Goal: Information Seeking & Learning: Learn about a topic

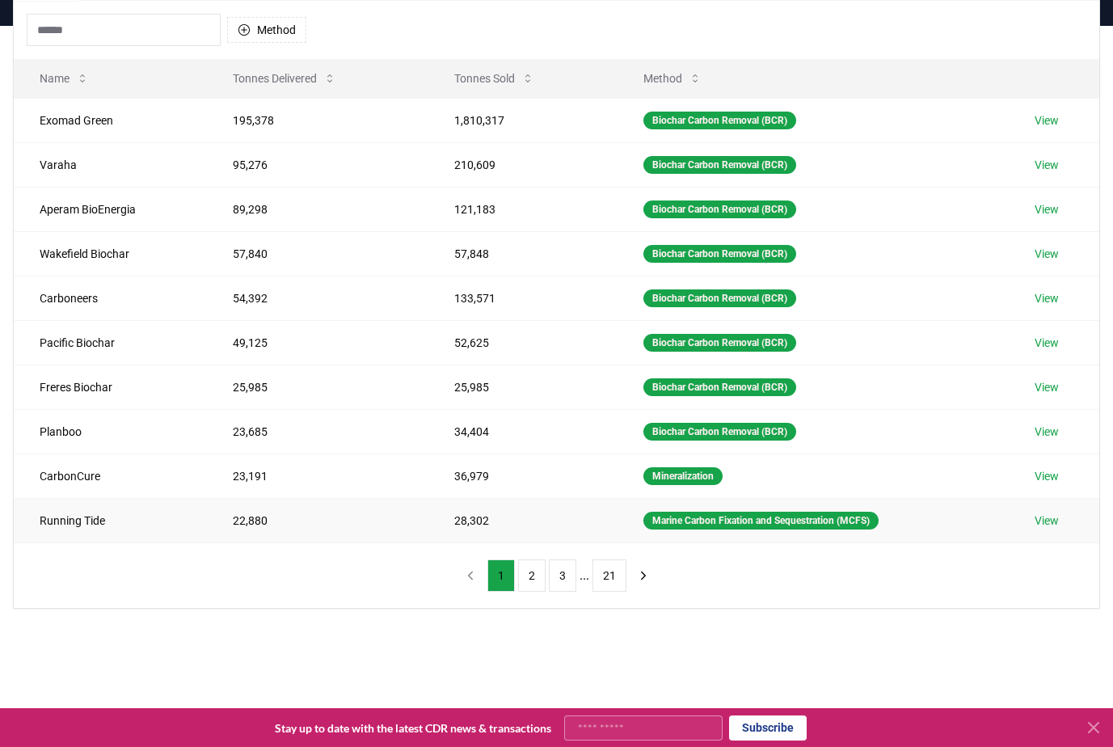
scroll to position [81, 0]
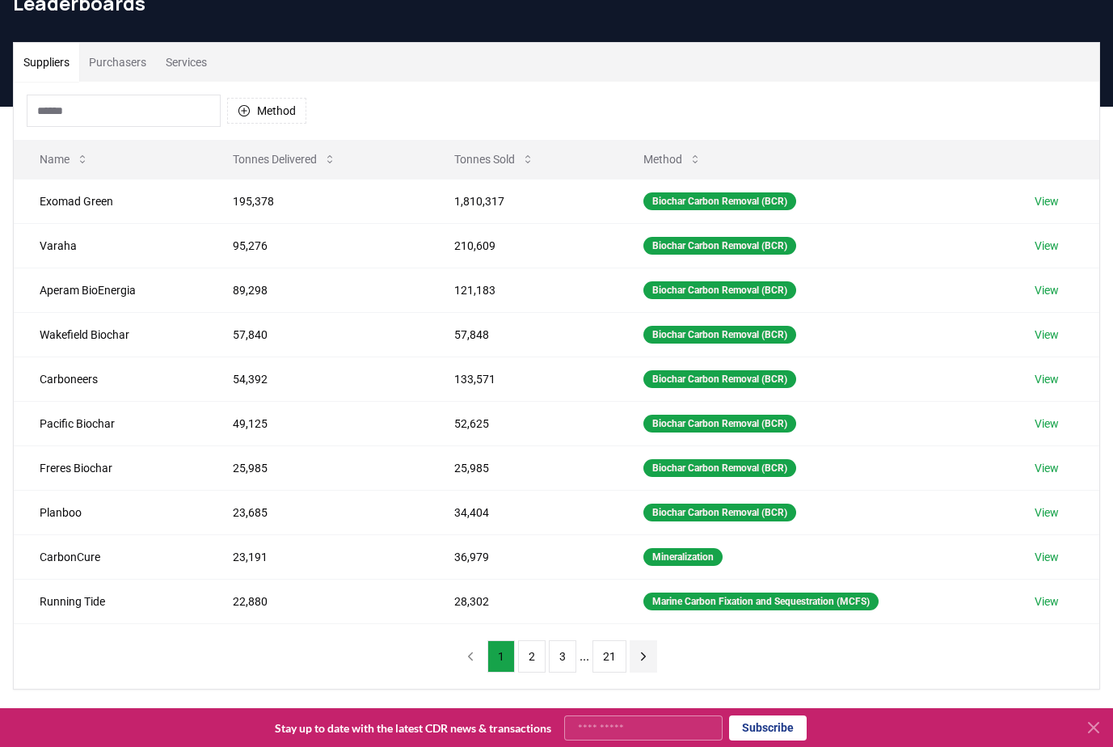
click at [643, 655] on icon "next page" at bounding box center [643, 656] width 15 height 15
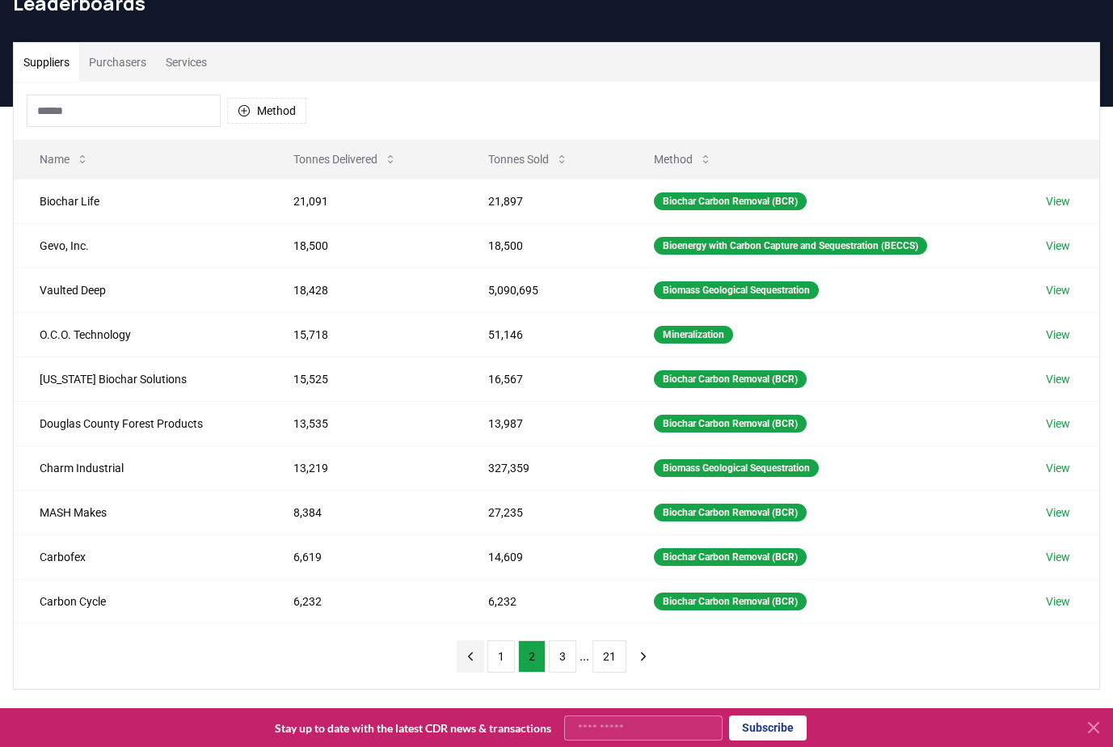
click at [466, 651] on icon "previous page" at bounding box center [470, 656] width 15 height 15
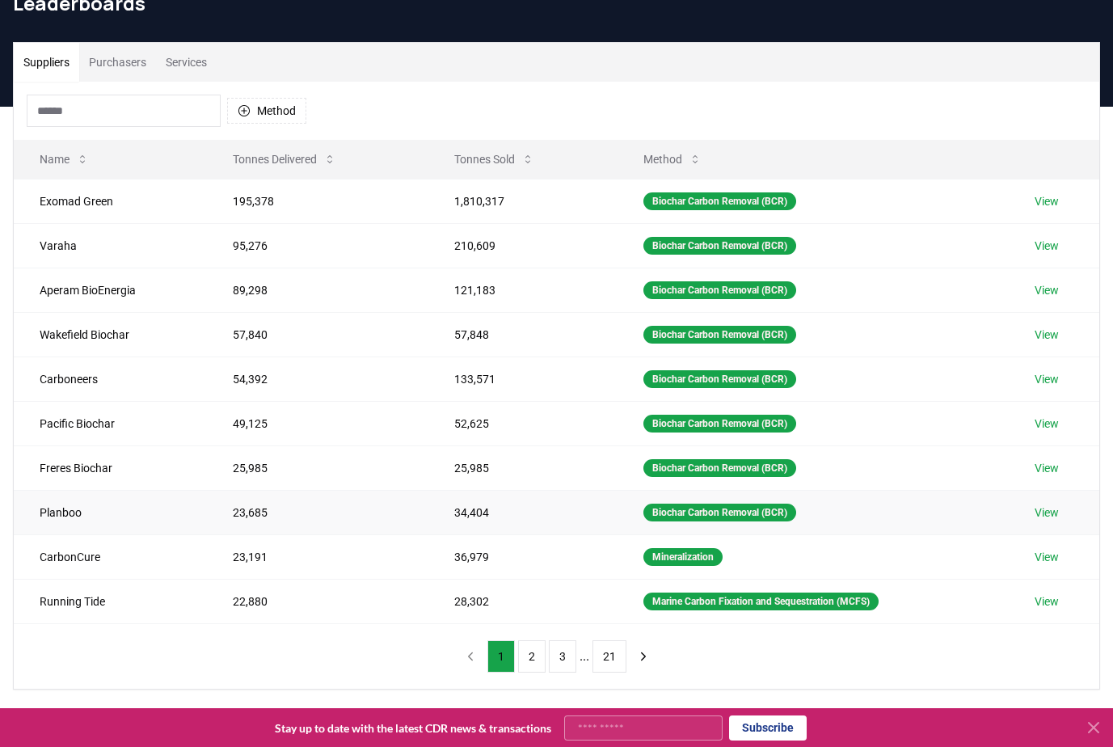
scroll to position [0, 0]
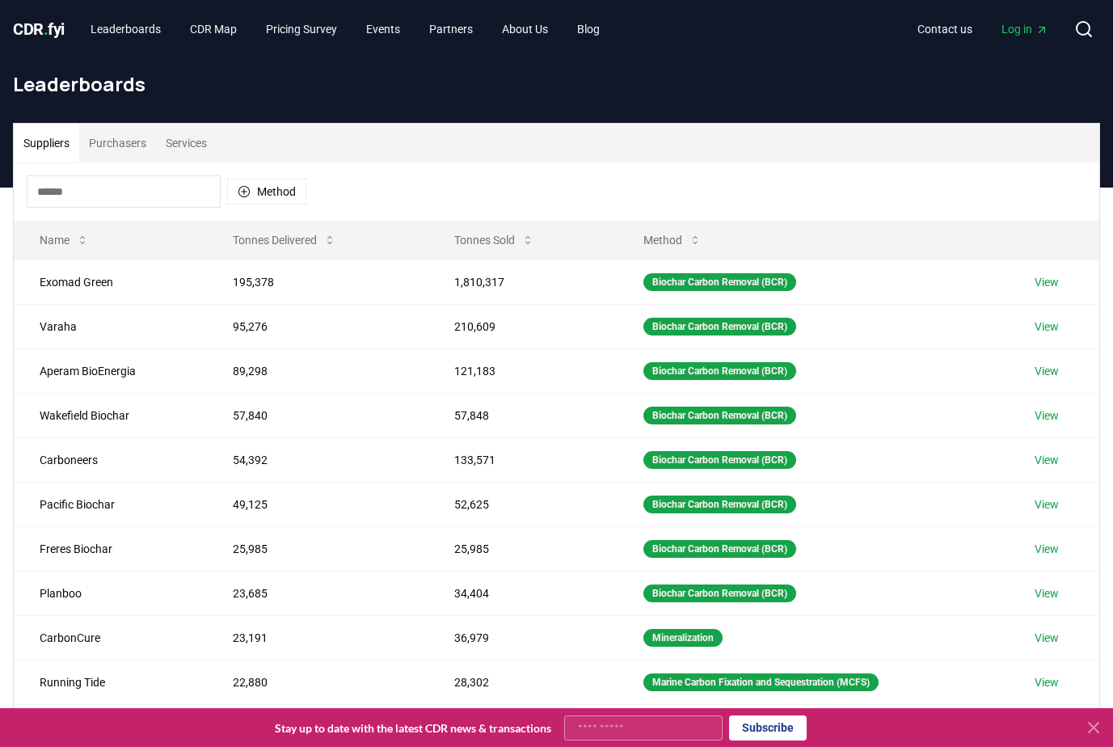
click at [179, 188] on input at bounding box center [124, 191] width 194 height 32
click at [319, 195] on div "Method" at bounding box center [557, 191] width 1086 height 58
click at [298, 192] on button "Method" at bounding box center [266, 192] width 79 height 26
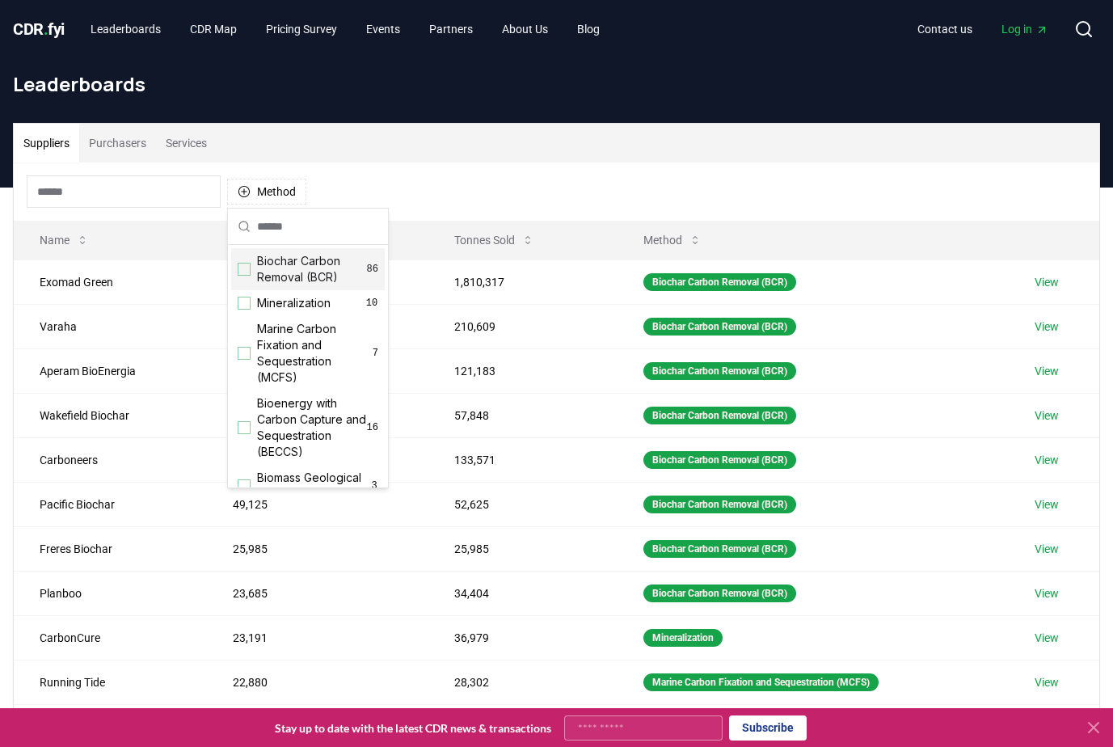
click at [250, 277] on div "Biochar Carbon Removal (BCR) 86" at bounding box center [308, 269] width 154 height 42
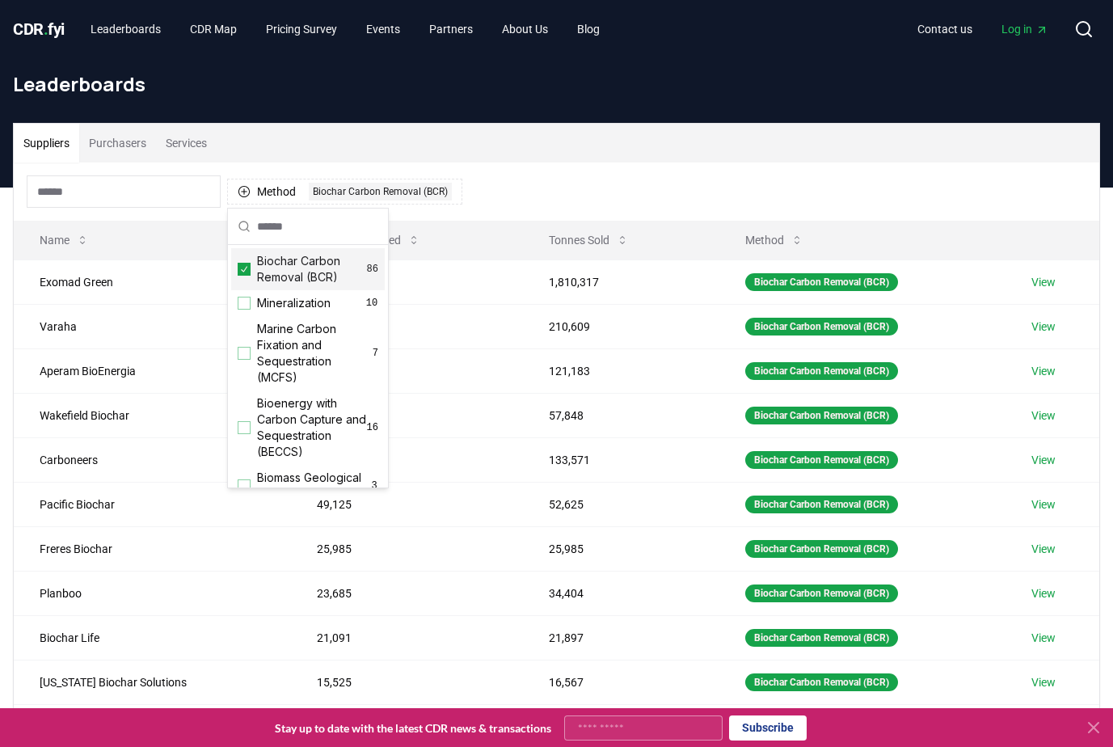
click at [659, 191] on div "Method 1 Biochar Carbon Removal (BCR)" at bounding box center [557, 191] width 1086 height 58
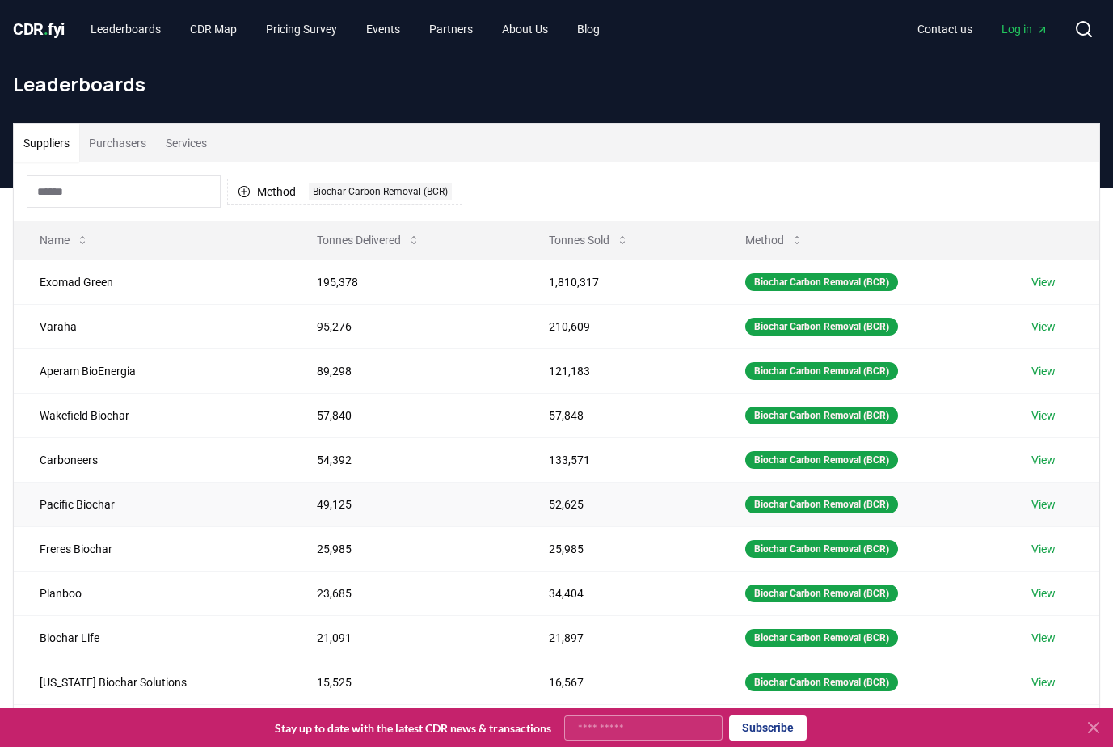
scroll to position [81, 0]
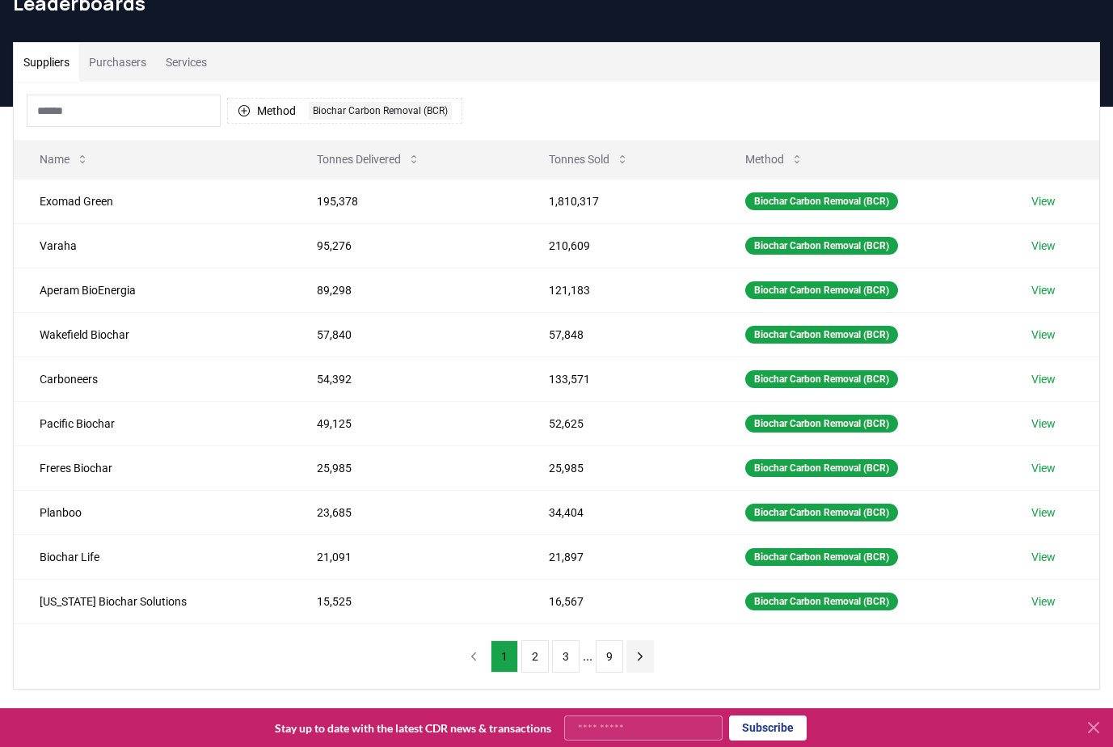
click at [639, 660] on icon "next page" at bounding box center [640, 656] width 15 height 15
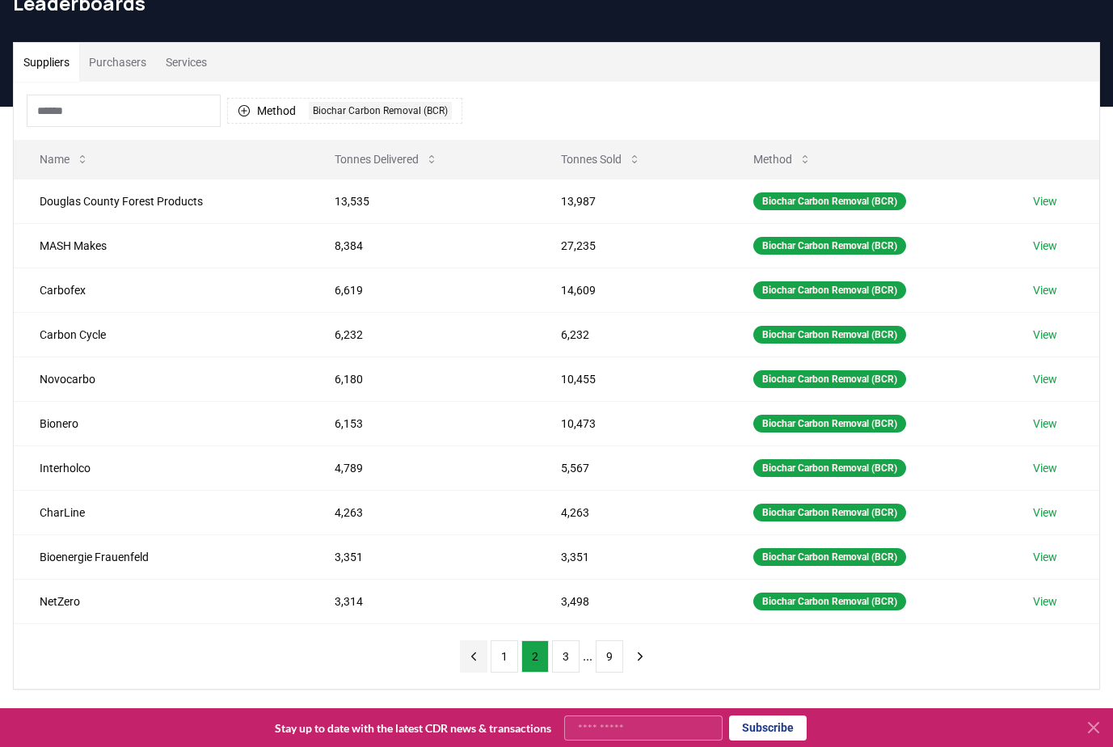
click at [470, 656] on icon "previous page" at bounding box center [473, 656] width 15 height 15
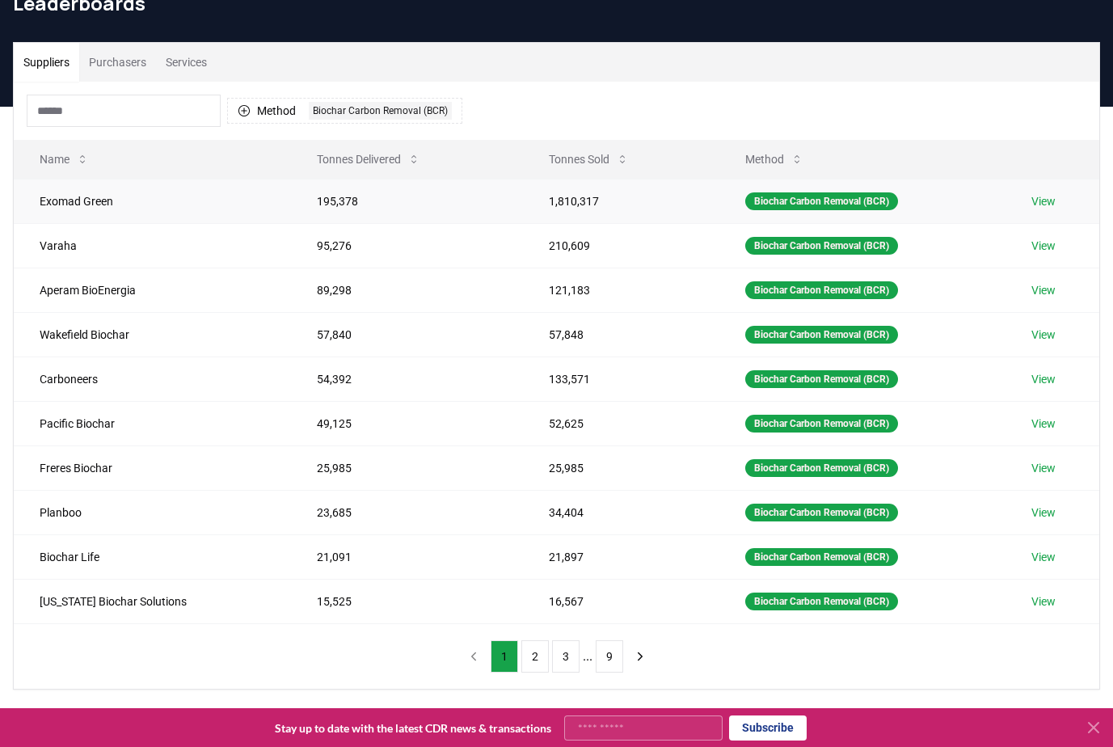
click at [1044, 199] on link "View" at bounding box center [1044, 201] width 24 height 16
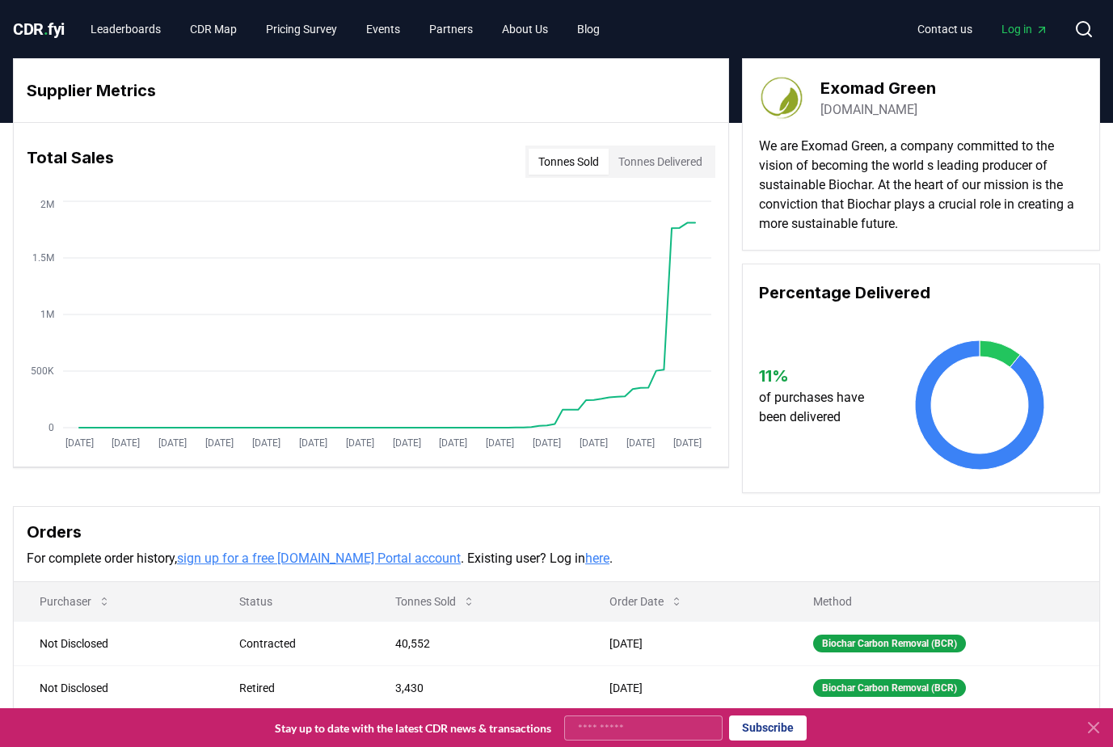
click at [677, 170] on button "Tonnes Delivered" at bounding box center [660, 162] width 103 height 26
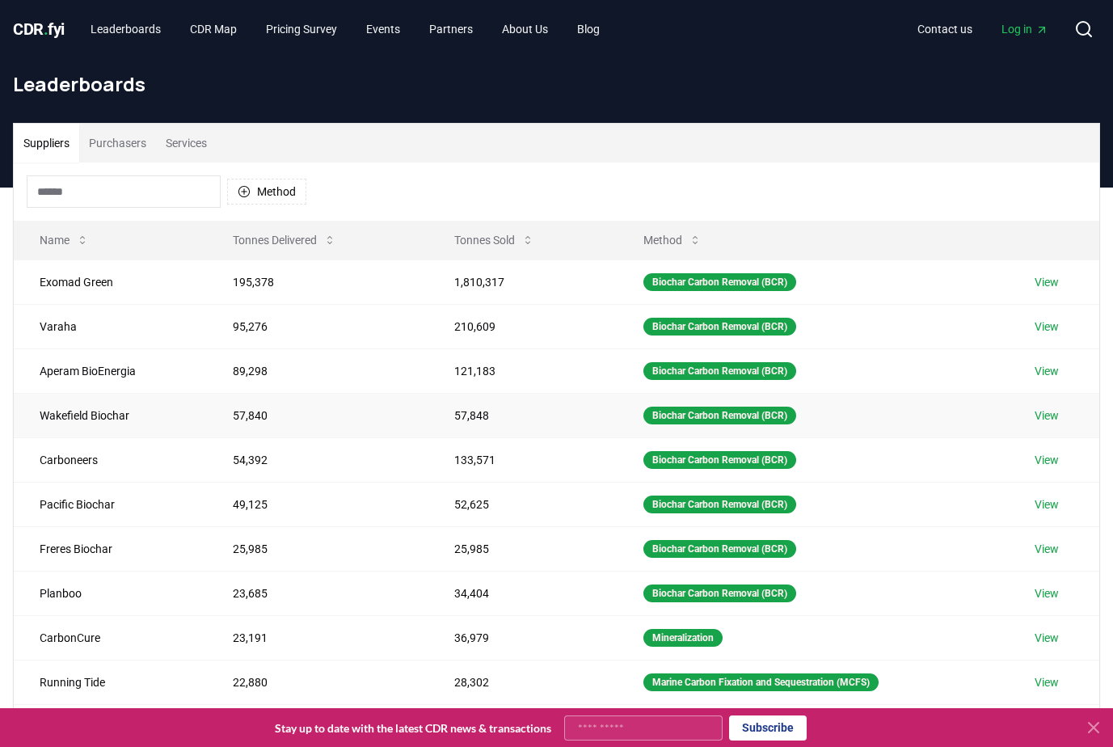
scroll to position [81, 0]
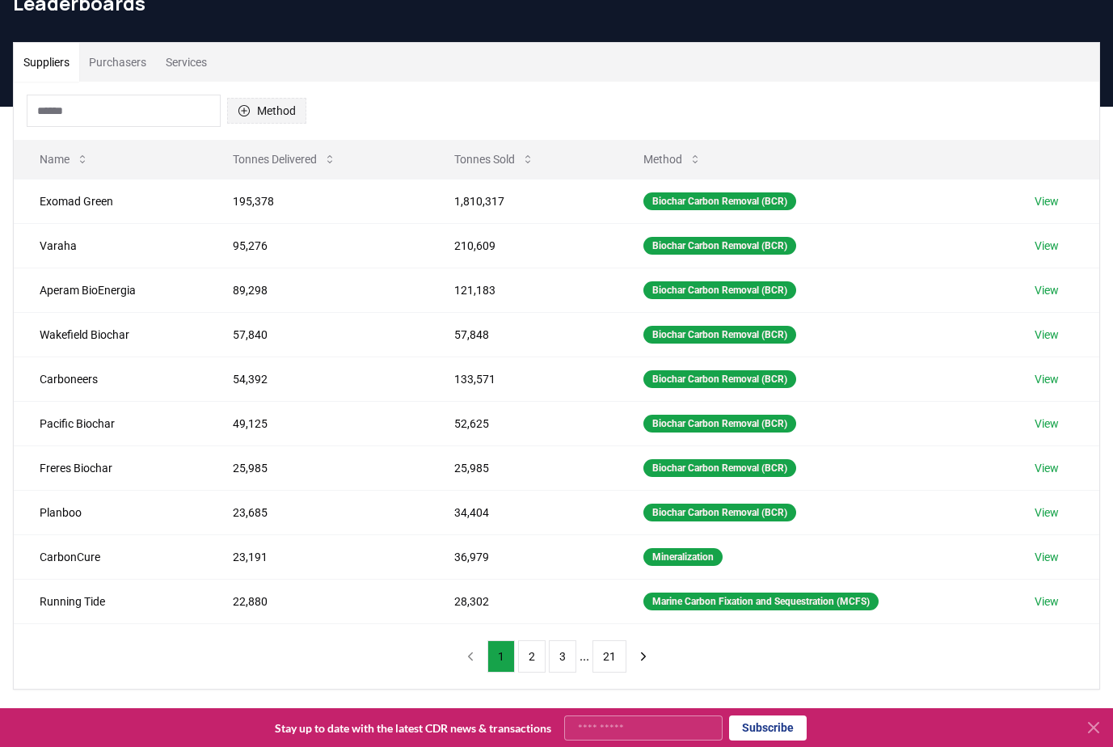
click at [277, 108] on button "Method" at bounding box center [266, 111] width 79 height 26
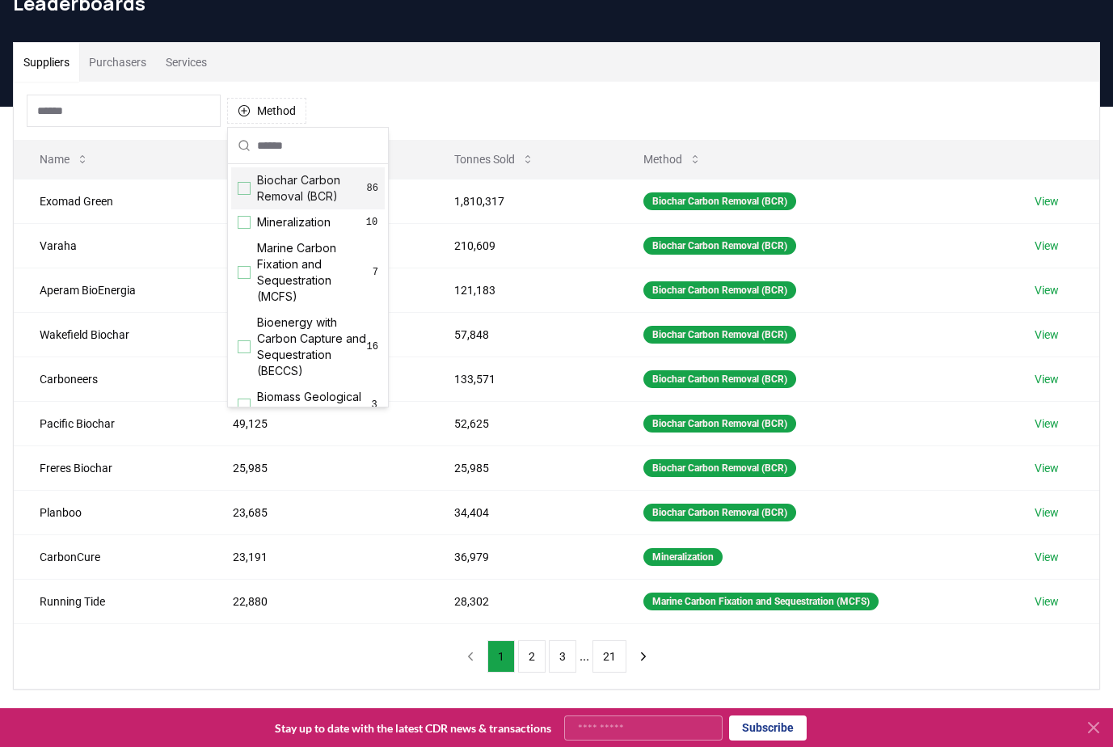
click at [246, 187] on div "Suggestions" at bounding box center [244, 188] width 13 height 13
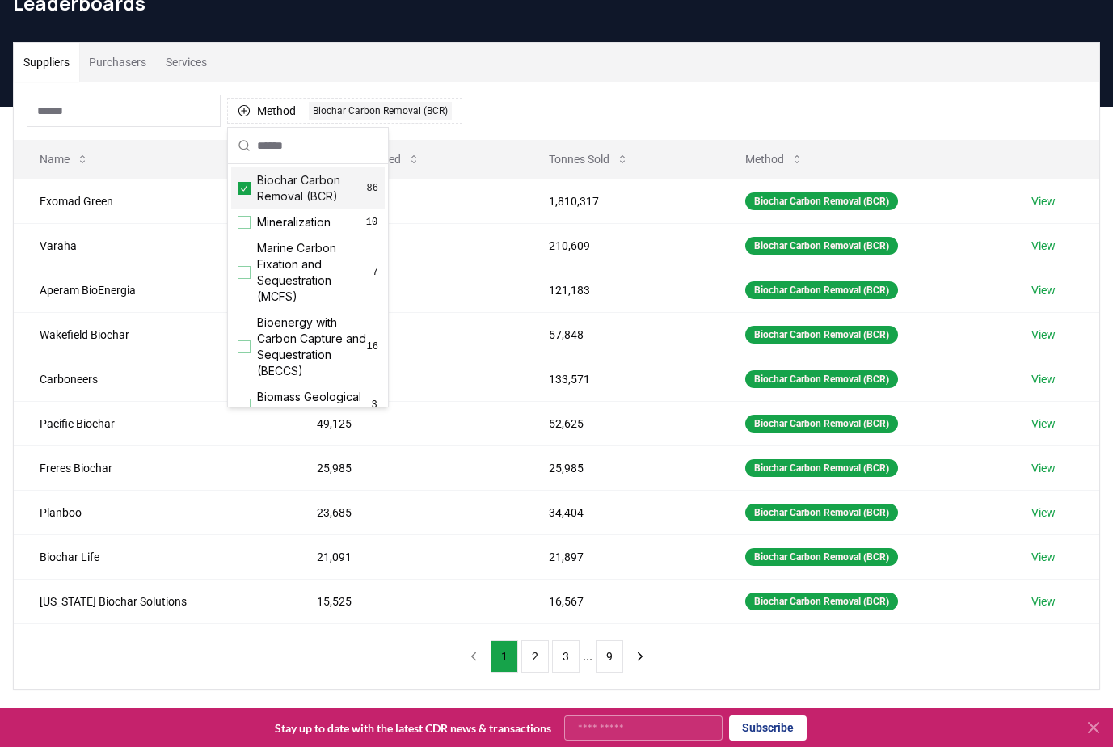
click at [589, 96] on div "Method 1 Biochar Carbon Removal (BCR)" at bounding box center [557, 111] width 1086 height 58
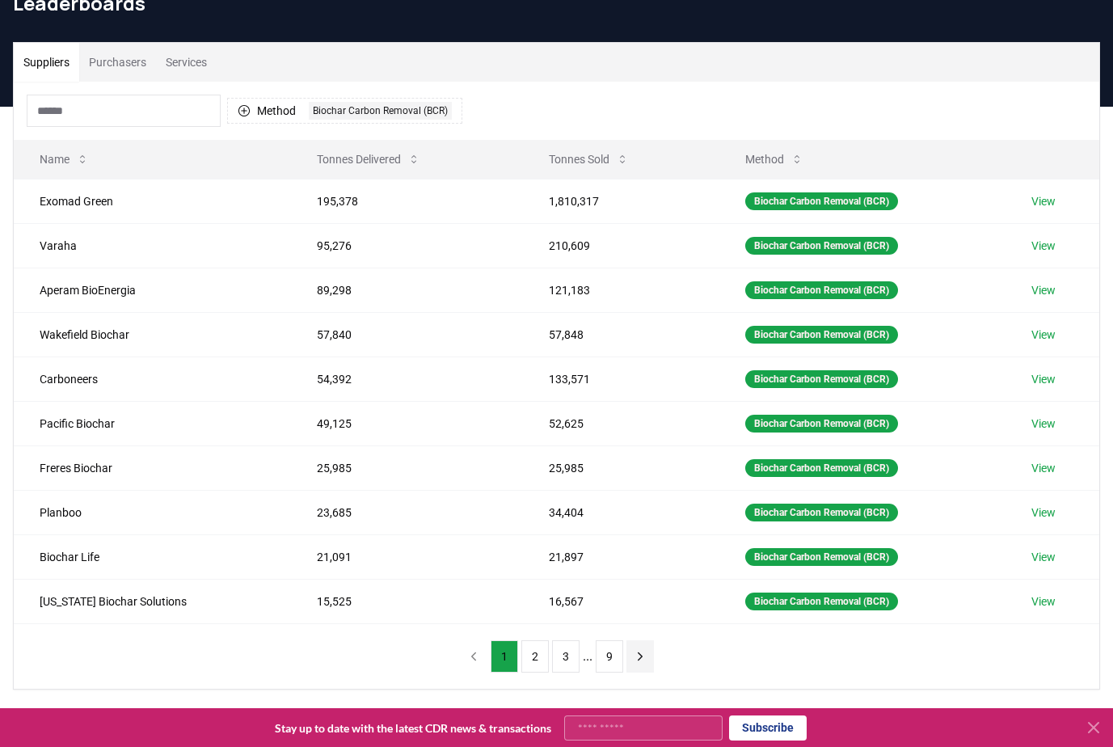
click at [642, 655] on icon "next page" at bounding box center [640, 656] width 15 height 15
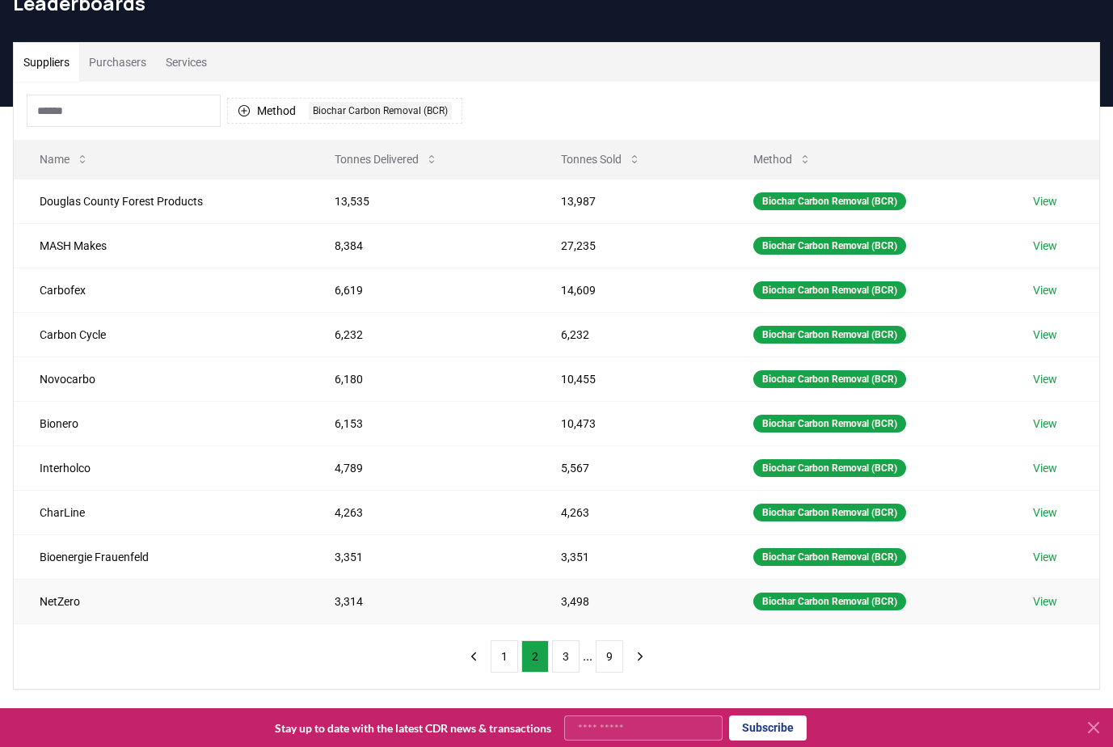
click at [1045, 603] on link "View" at bounding box center [1045, 601] width 24 height 16
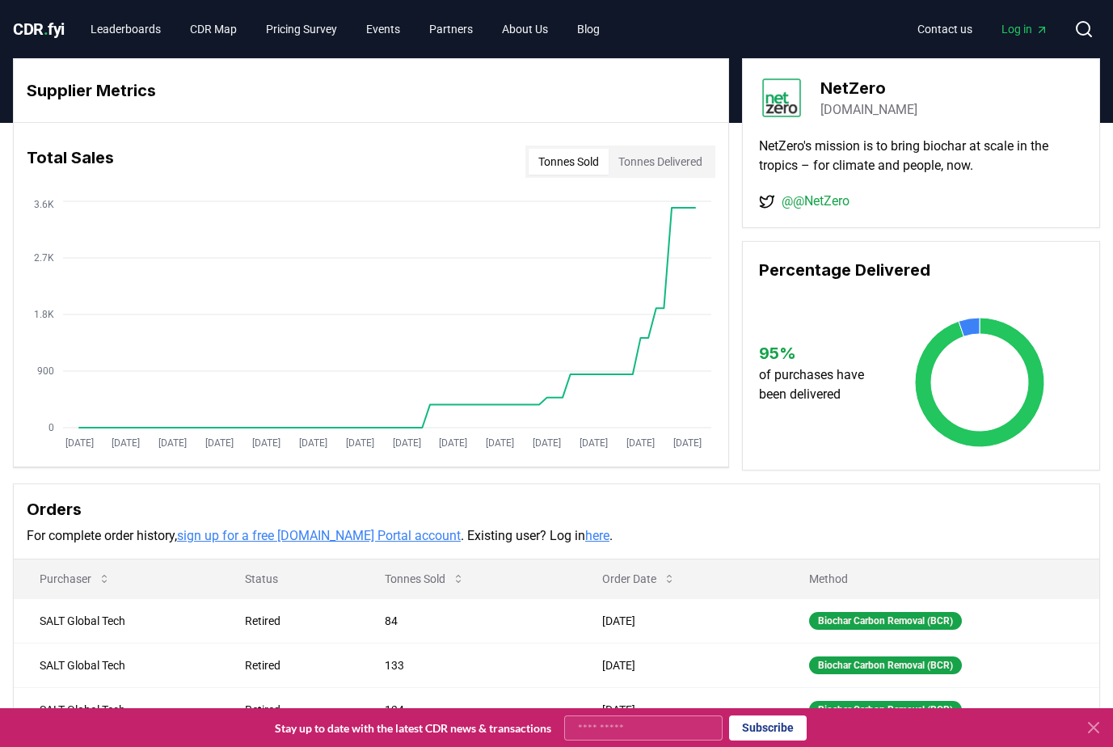
click at [686, 166] on button "Tonnes Delivered" at bounding box center [660, 162] width 103 height 26
click at [560, 162] on button "Tonnes Sold" at bounding box center [569, 162] width 80 height 26
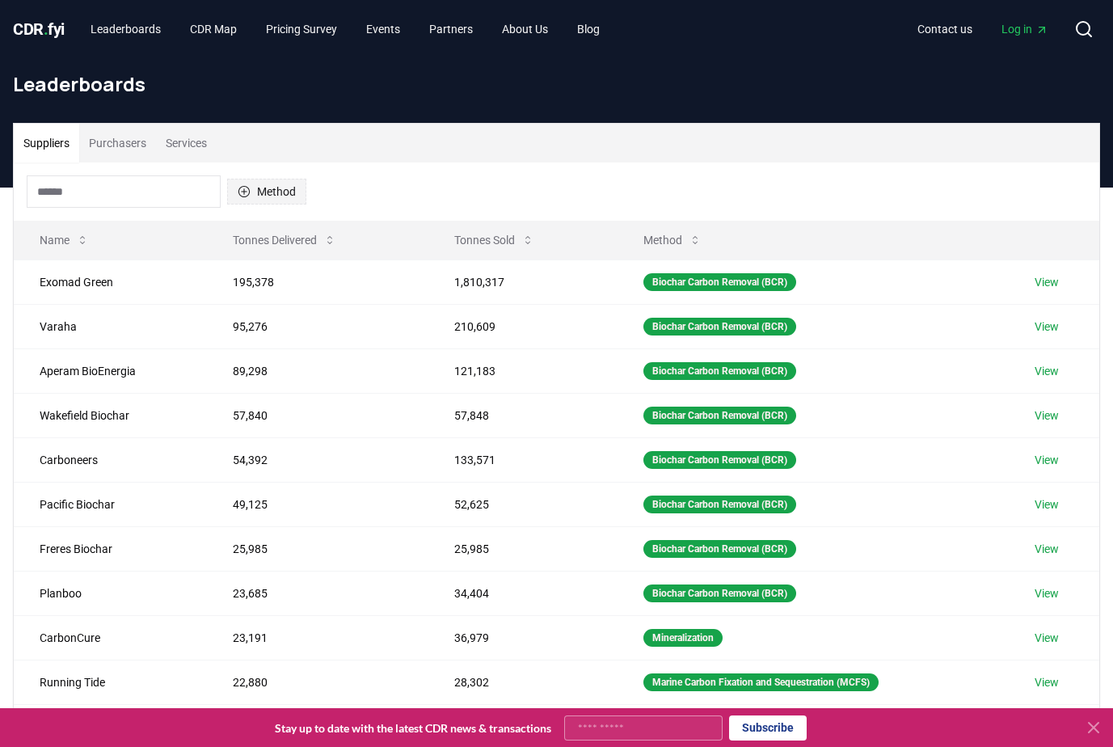
click at [285, 189] on button "Method" at bounding box center [266, 192] width 79 height 26
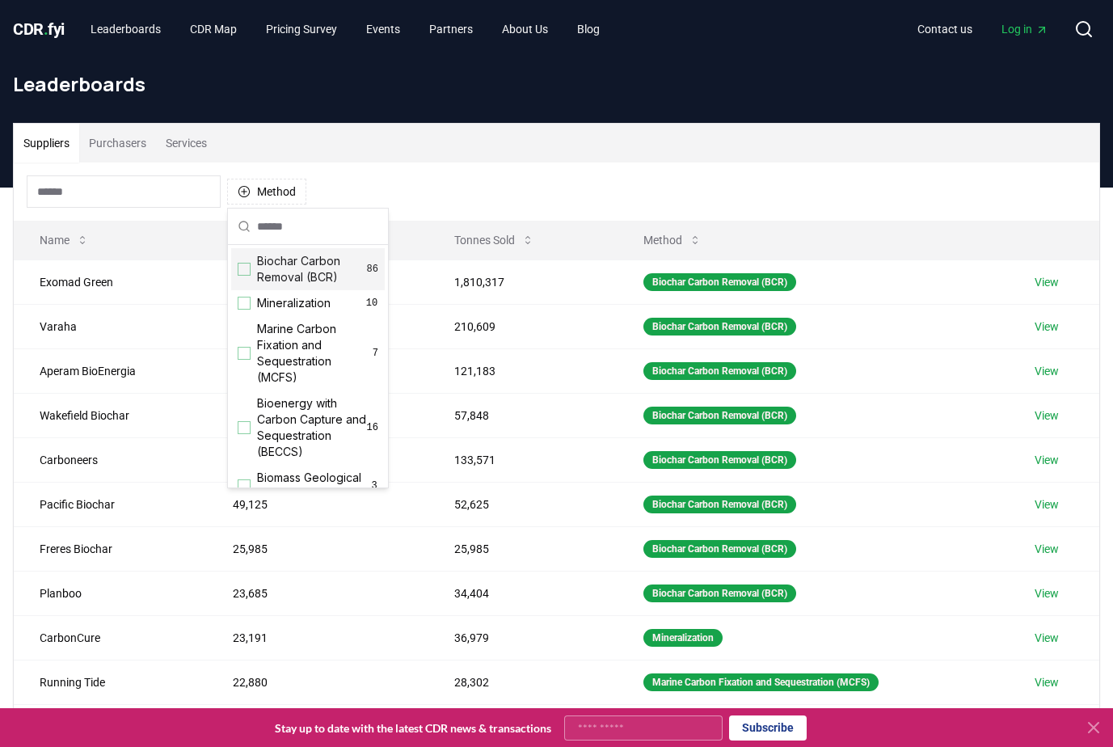
click at [254, 270] on div "Biochar Carbon Removal (BCR) 86" at bounding box center [308, 269] width 154 height 42
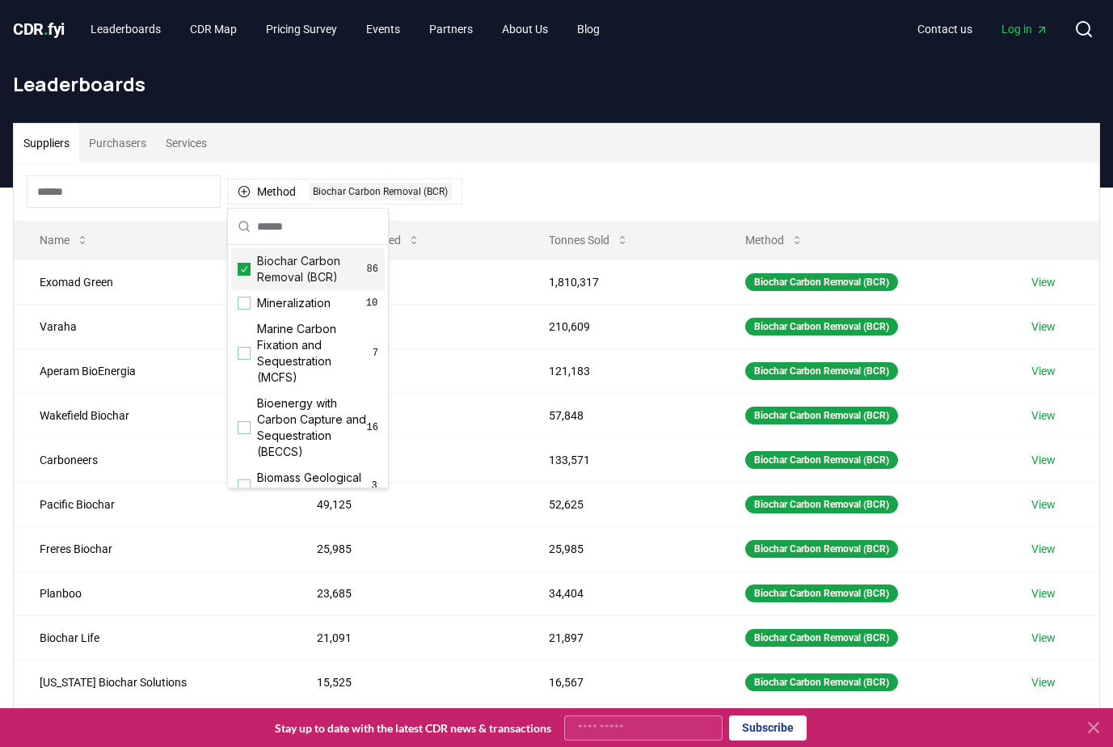
click at [560, 180] on div "Method 1 Biochar Carbon Removal (BCR)" at bounding box center [557, 191] width 1086 height 58
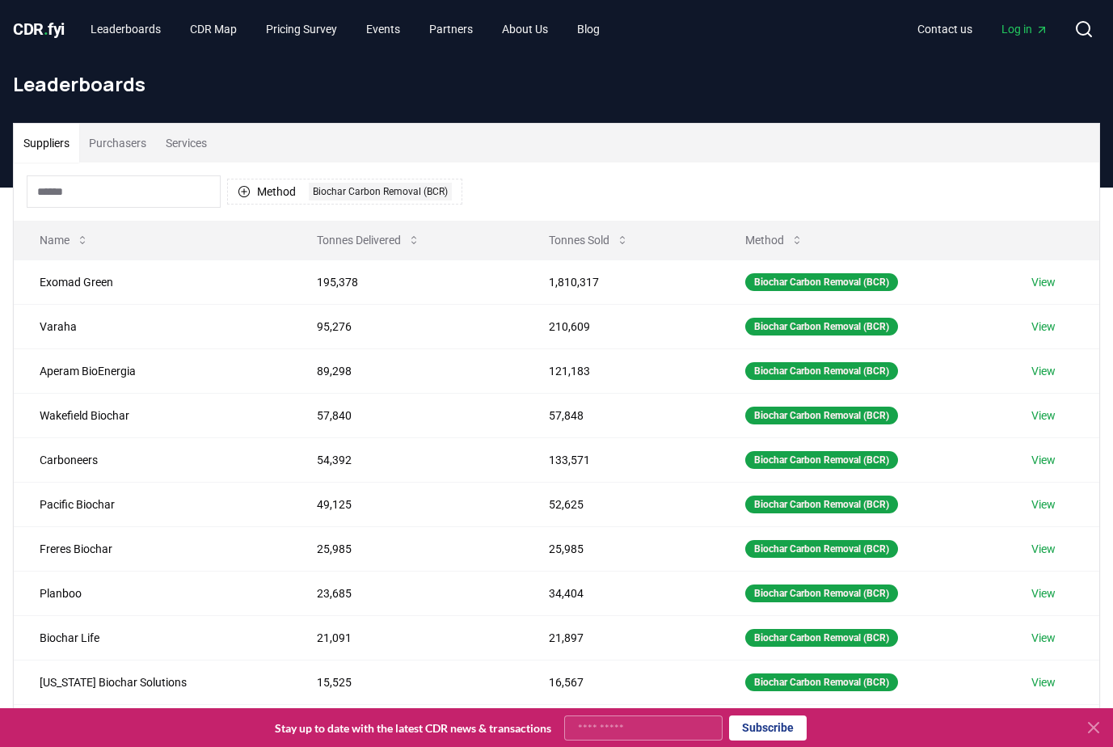
click at [193, 143] on button "Services" at bounding box center [186, 143] width 61 height 39
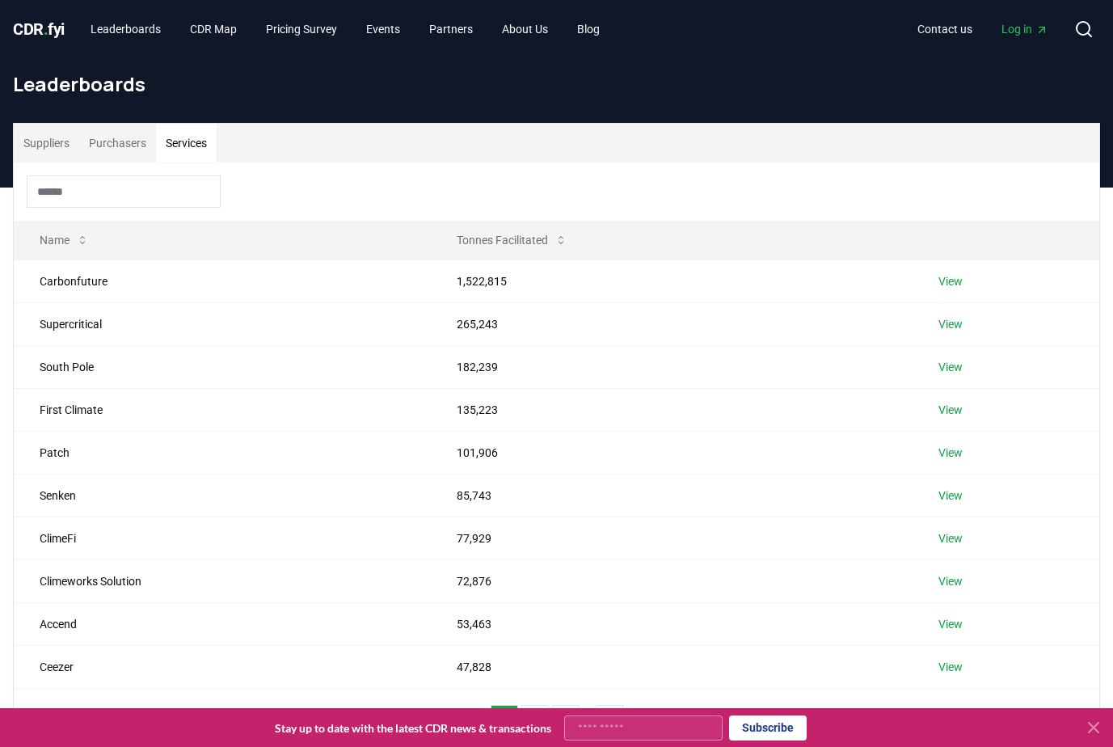
click at [132, 144] on button "Purchasers" at bounding box center [117, 143] width 77 height 39
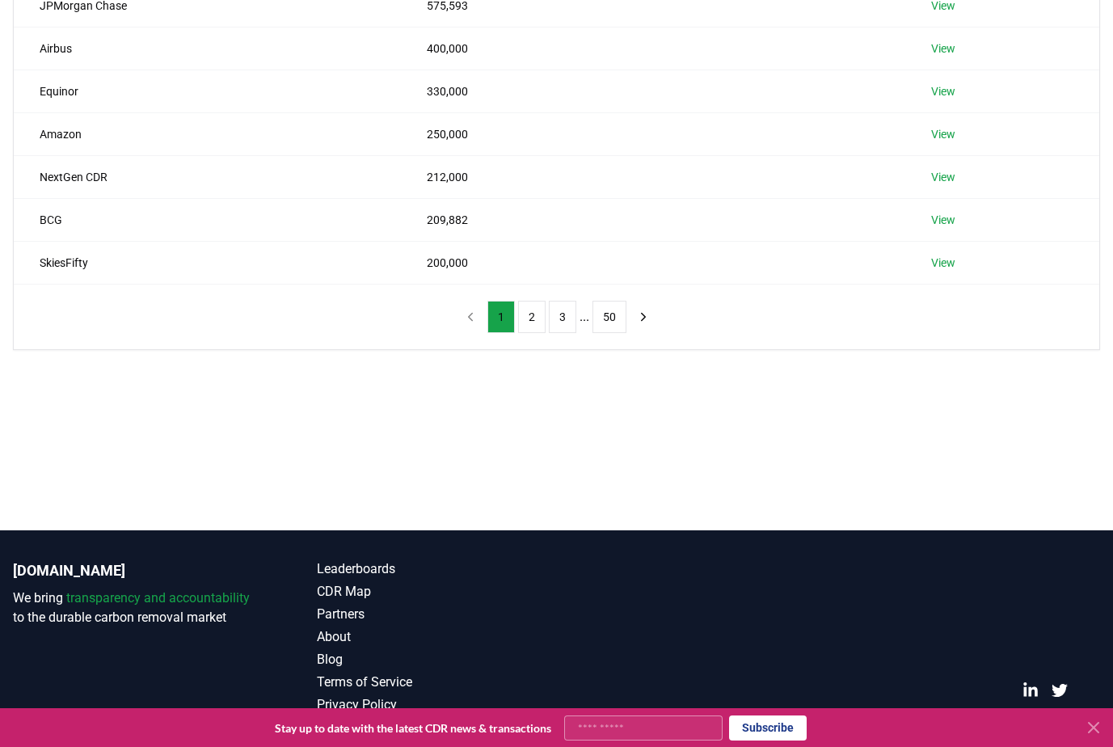
scroll to position [81, 0]
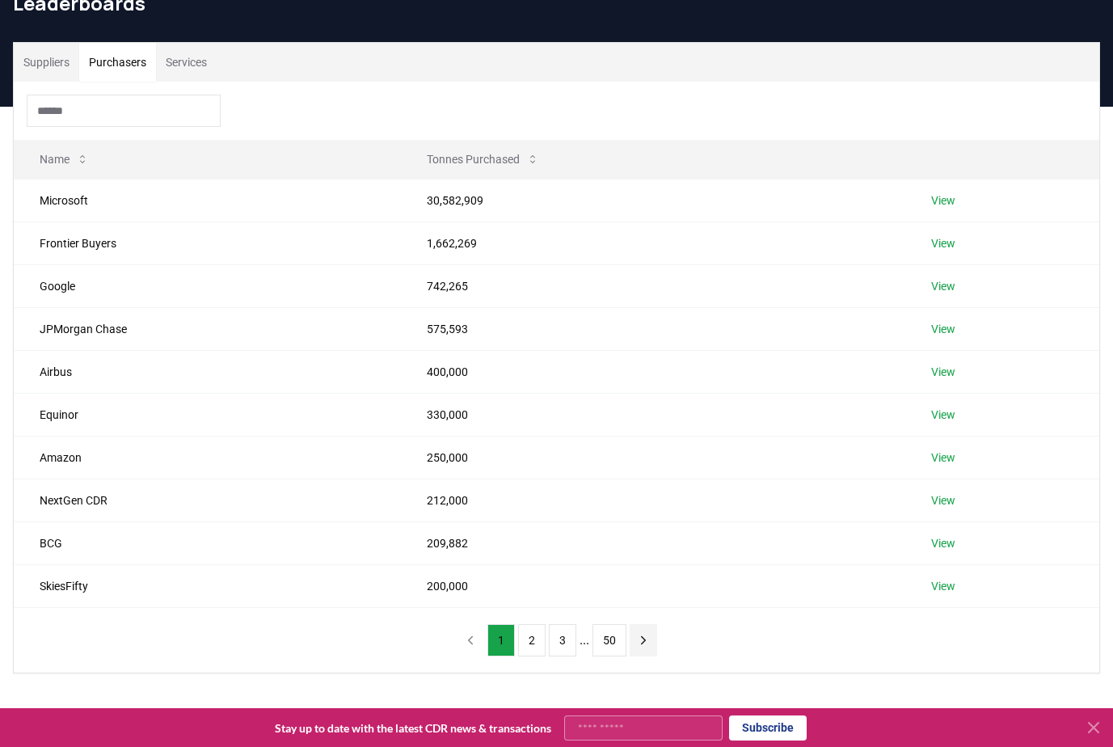
click at [647, 639] on icon "next page" at bounding box center [643, 640] width 15 height 15
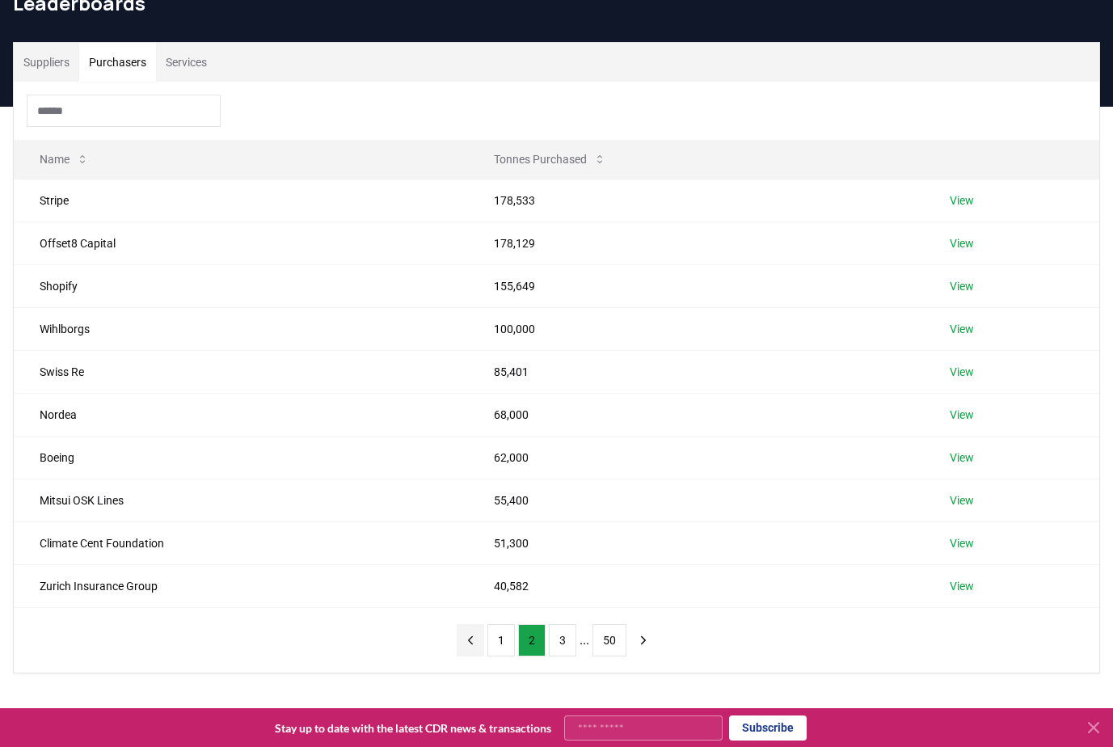
click at [472, 636] on icon "previous page" at bounding box center [470, 640] width 15 height 15
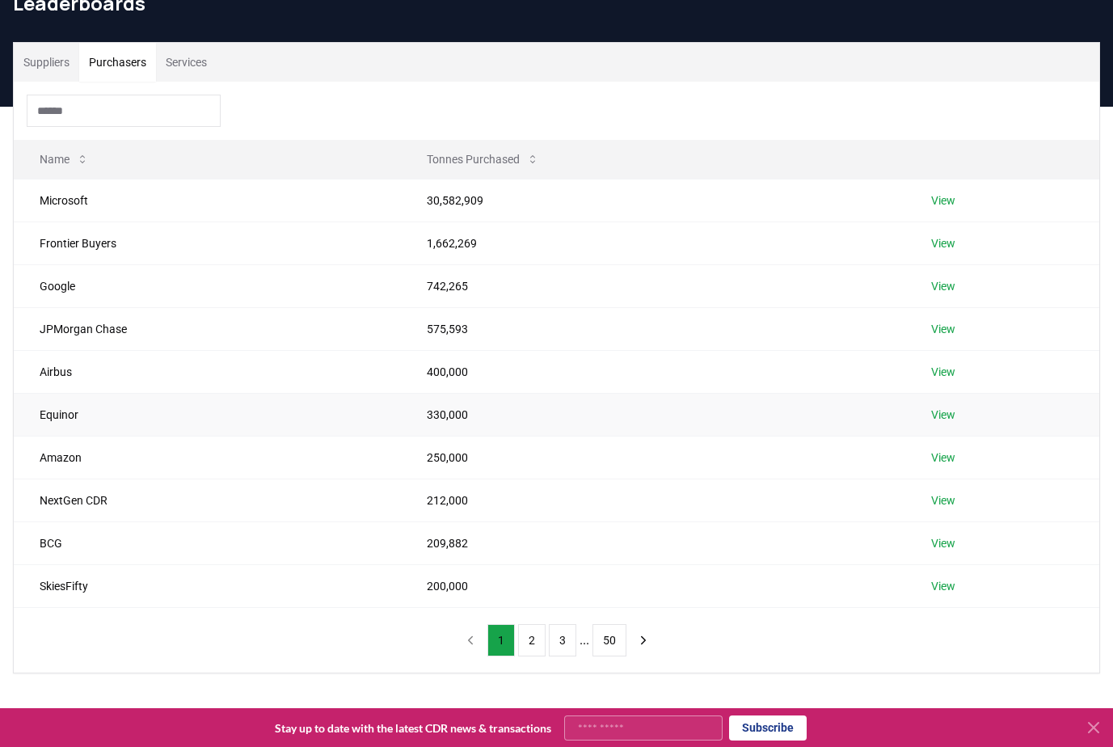
scroll to position [0, 0]
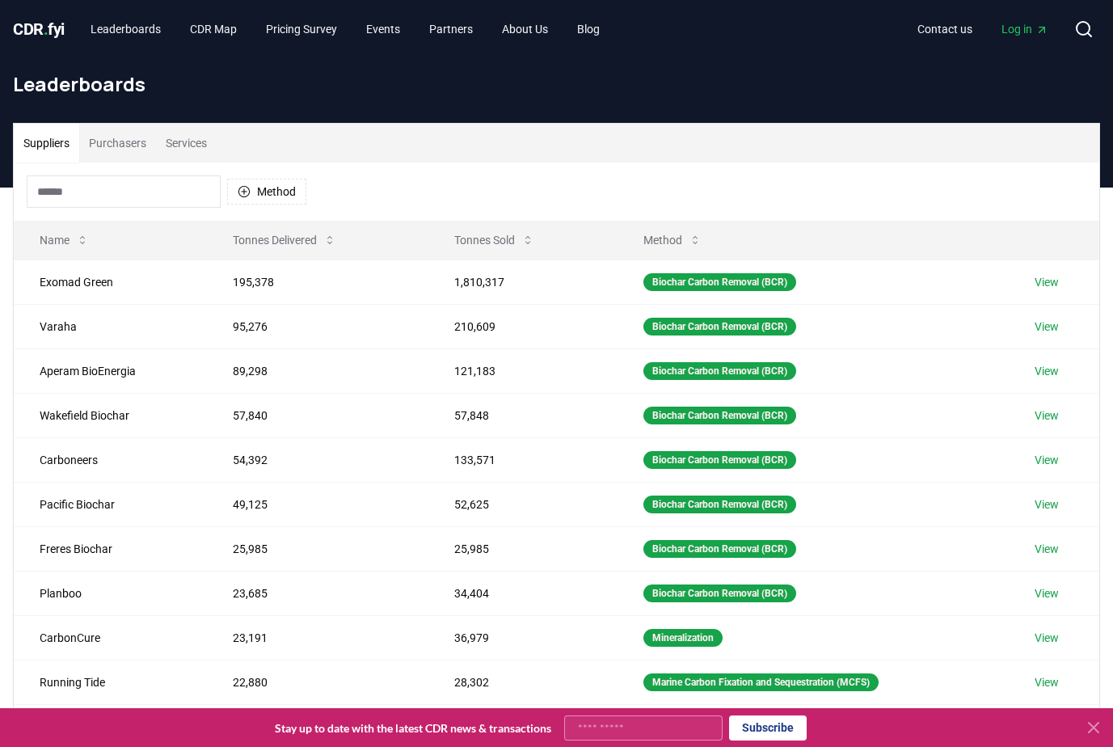
click at [45, 128] on button "Suppliers" at bounding box center [46, 143] width 65 height 39
click at [255, 191] on button "Method" at bounding box center [266, 192] width 79 height 26
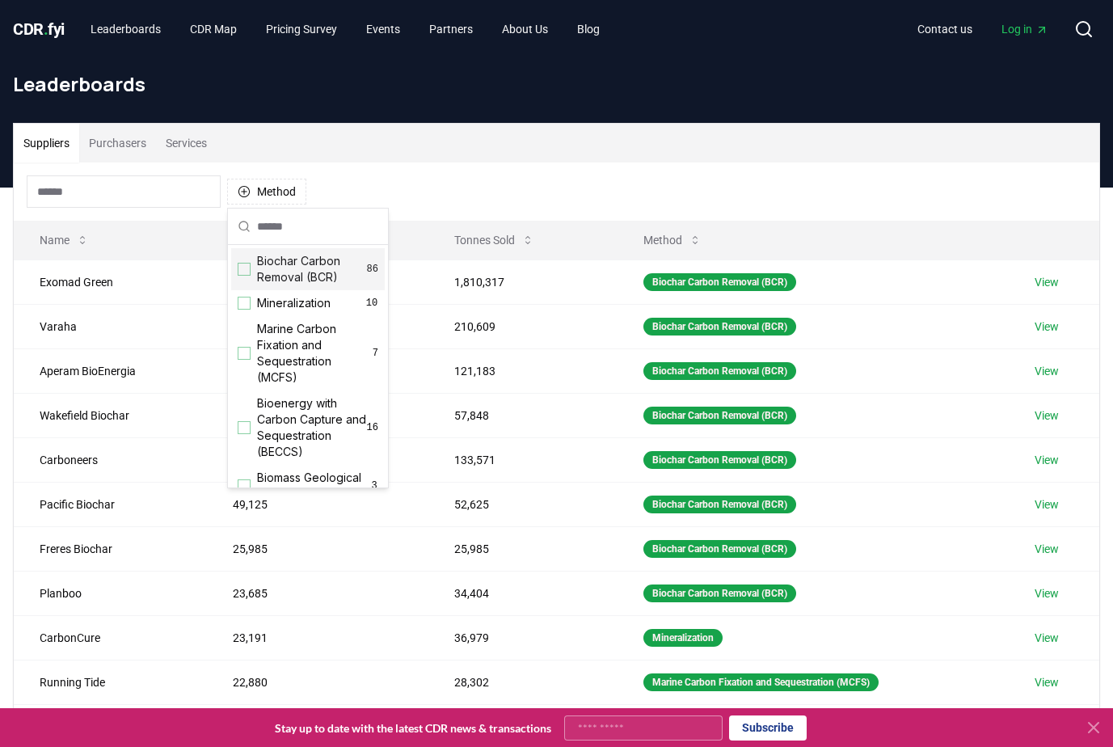
click at [246, 268] on div "Suggestions" at bounding box center [244, 269] width 13 height 13
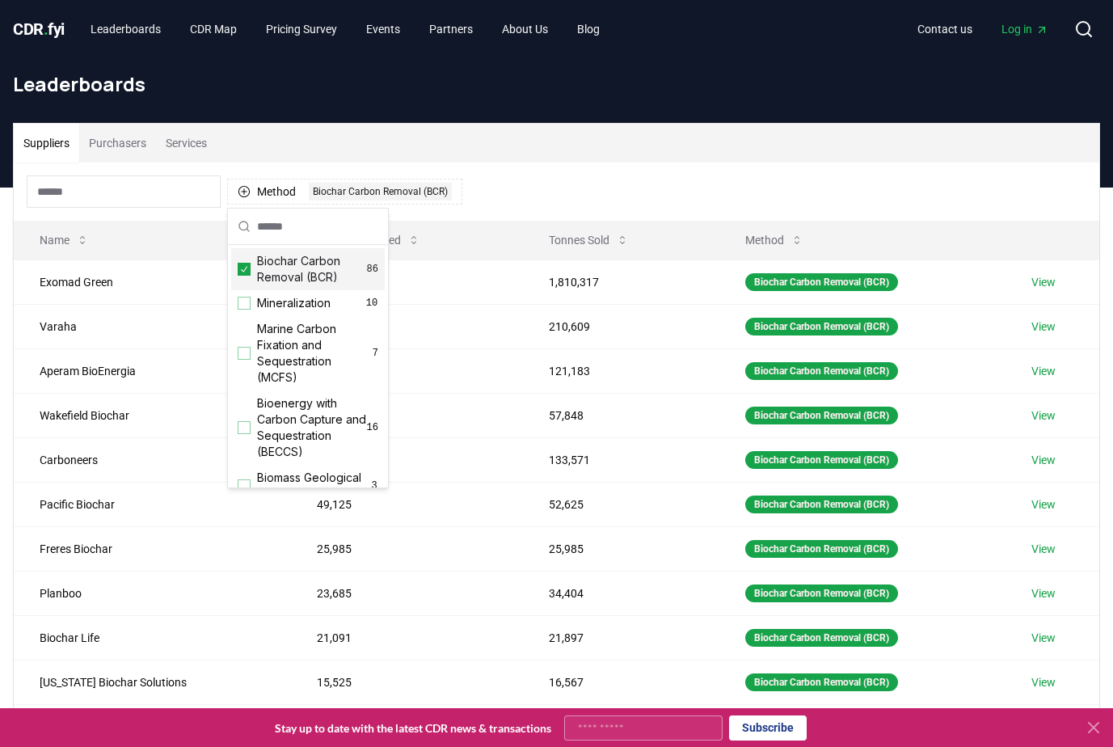
click at [517, 212] on div "Method 1 Biochar Carbon Removal (BCR)" at bounding box center [557, 191] width 1086 height 58
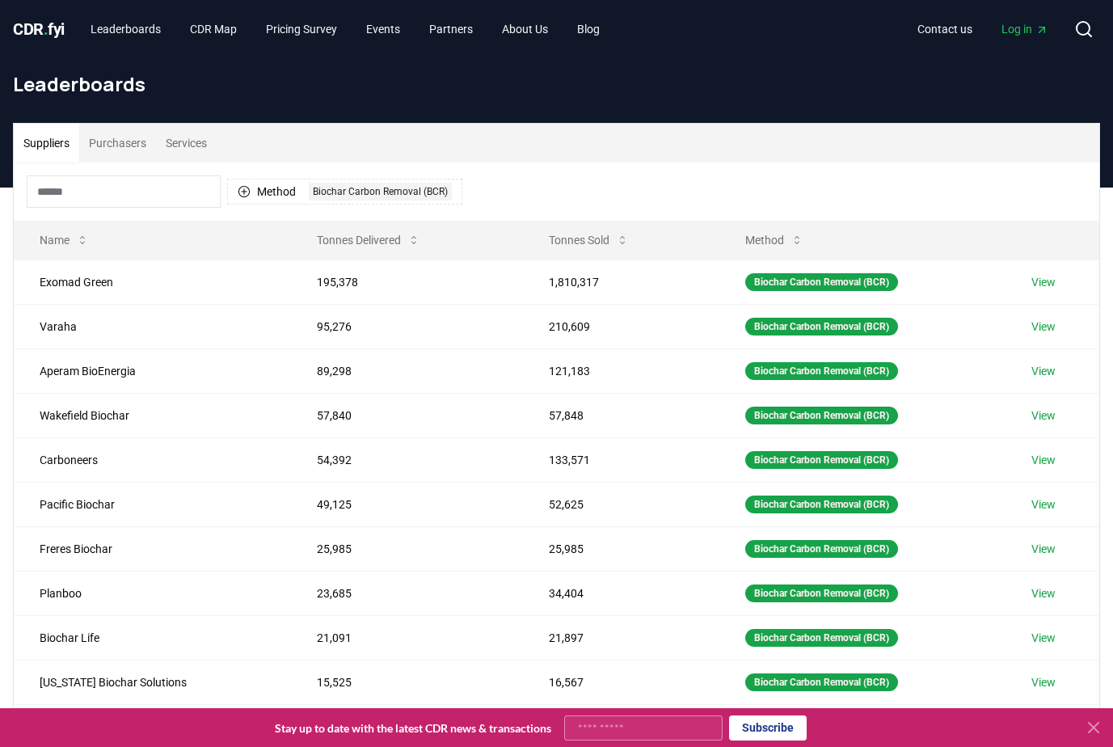
click at [1099, 720] on icon at bounding box center [1093, 727] width 19 height 19
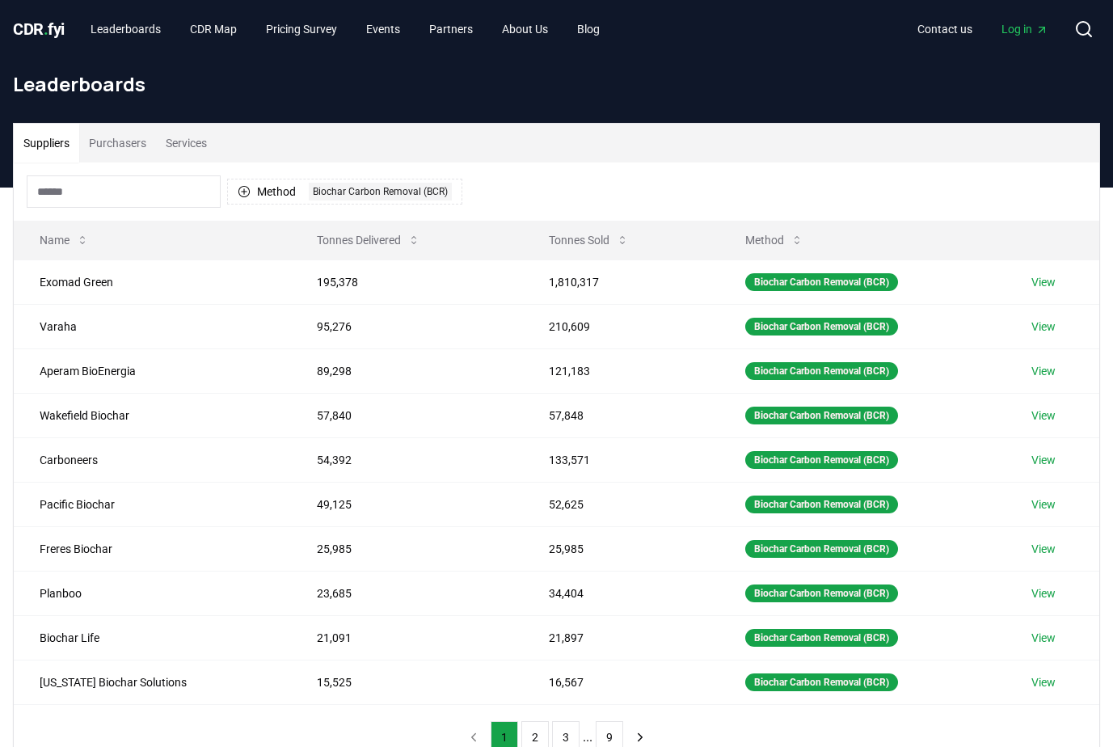
click at [1094, 732] on body "CDR . fyi Leaderboards CDR Map Pricing Survey Events Partners About Us Blog Con…" at bounding box center [556, 585] width 1113 height 1171
click at [956, 678] on td "Biochar Carbon Removal (BCR)" at bounding box center [863, 682] width 286 height 44
click at [61, 325] on td "Varaha" at bounding box center [152, 326] width 277 height 44
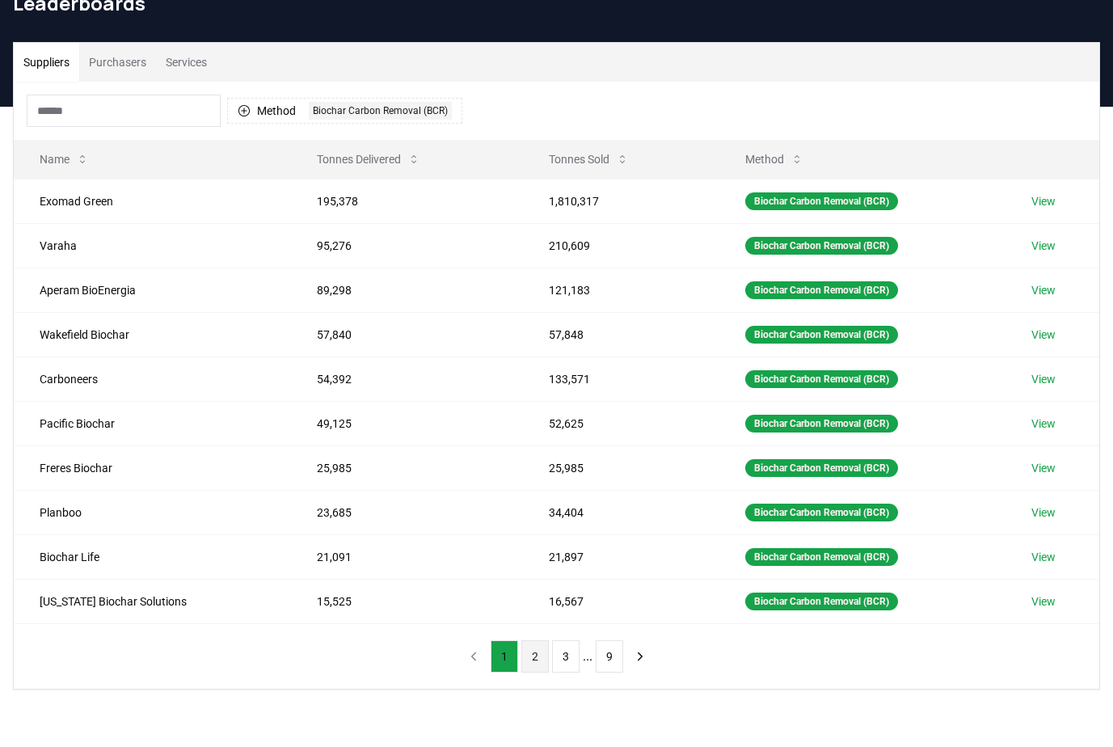
click at [536, 656] on button "2" at bounding box center [534, 656] width 27 height 32
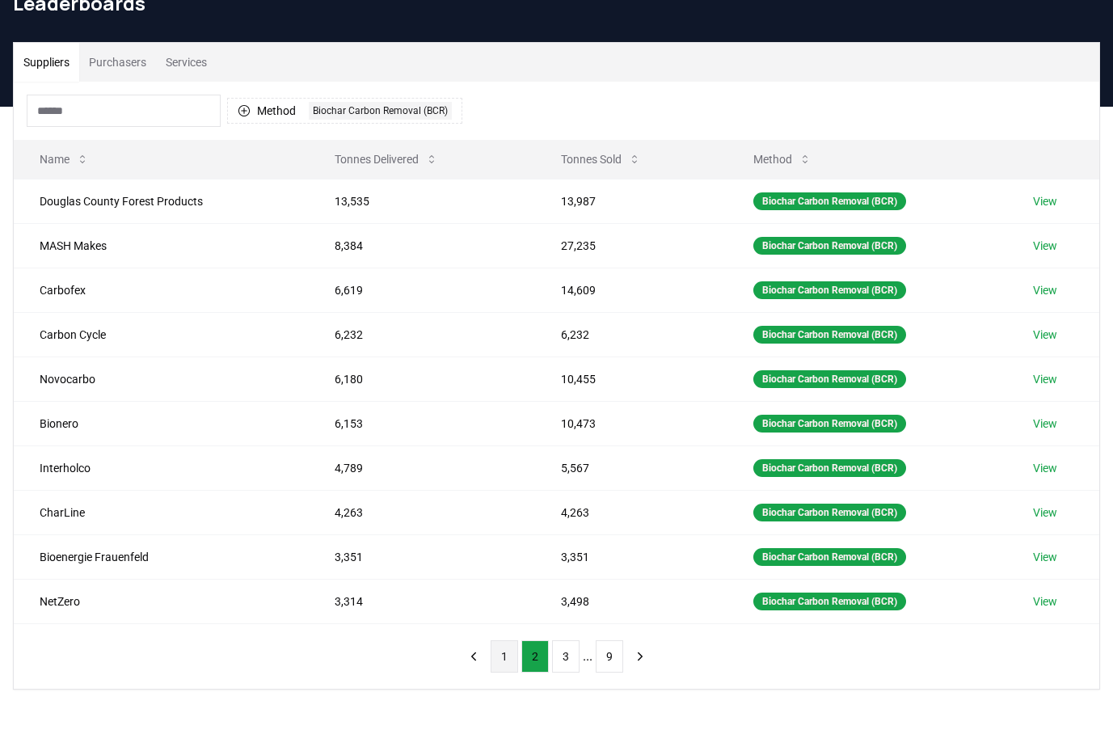
click at [503, 653] on button "1" at bounding box center [504, 656] width 27 height 32
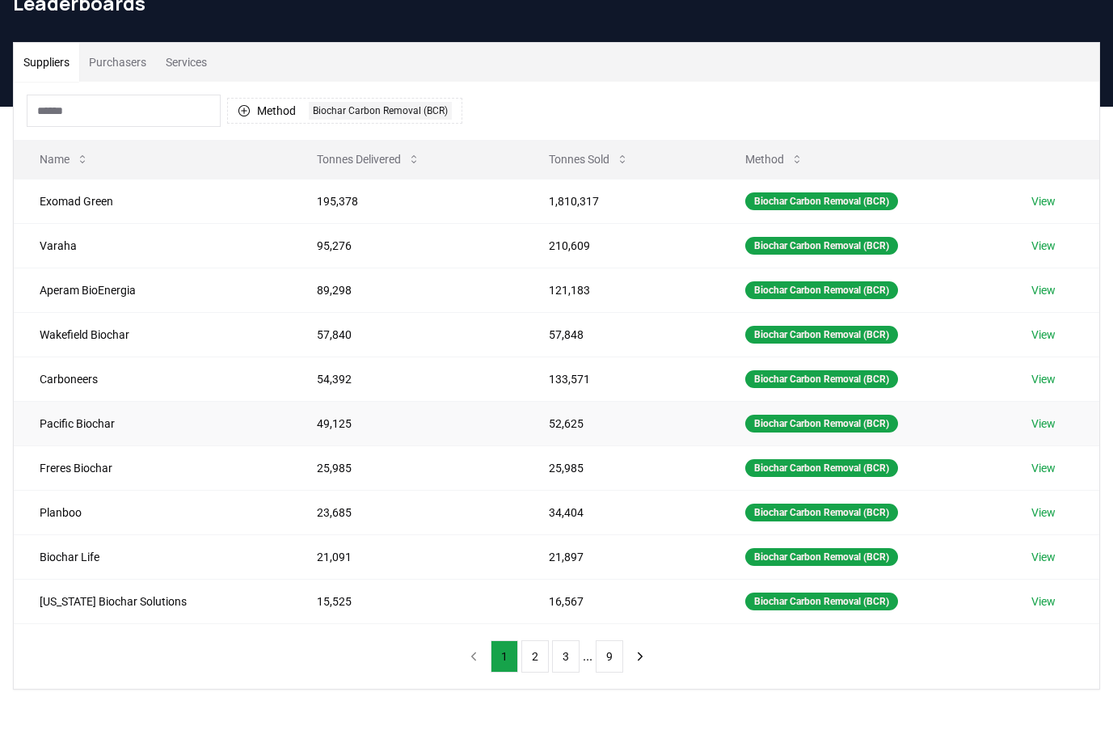
scroll to position [0, 0]
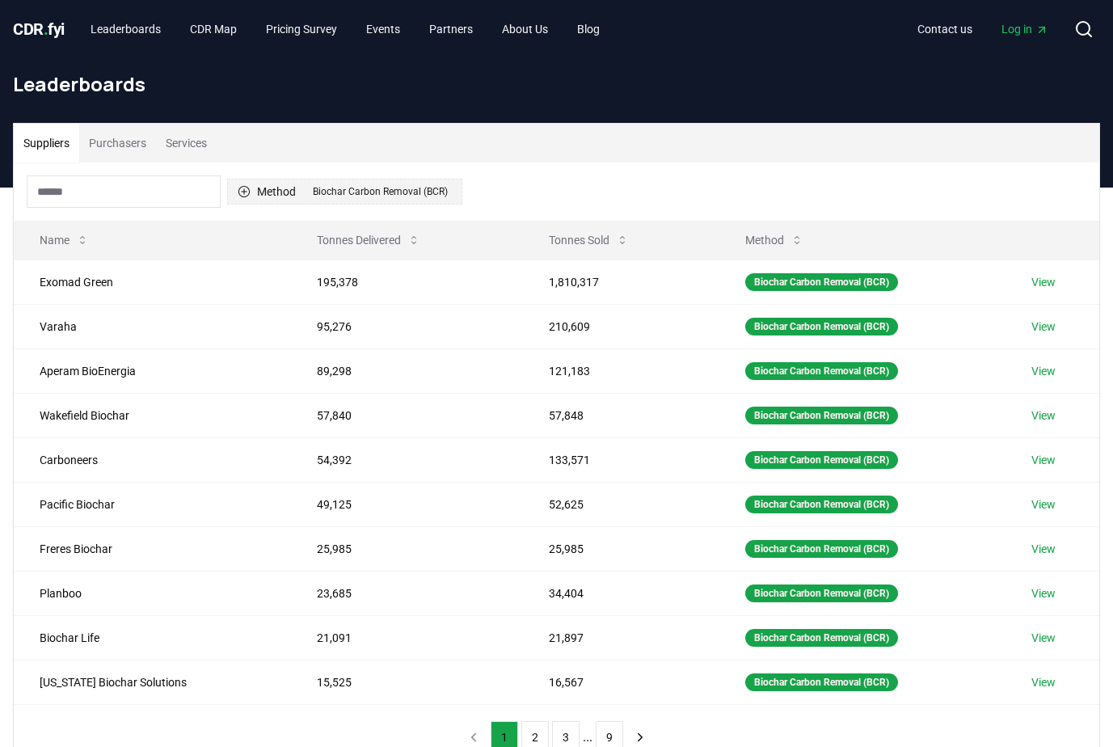
click at [267, 186] on button "Method 1 Biochar Carbon Removal (BCR)" at bounding box center [344, 192] width 235 height 26
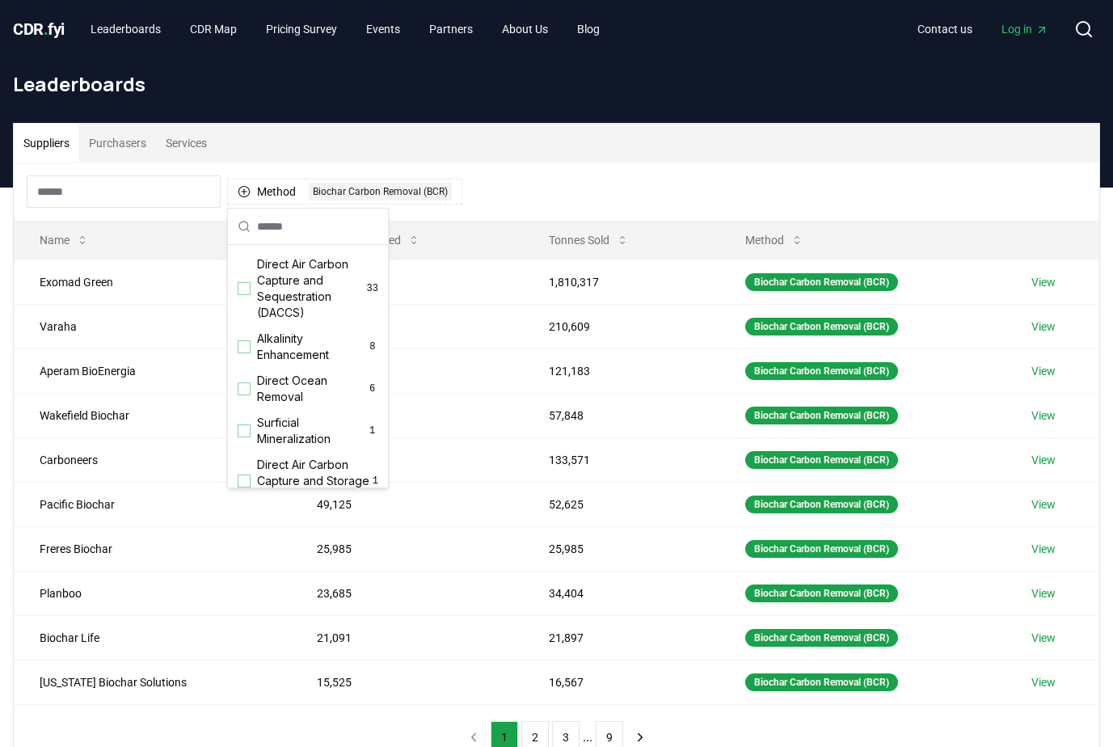
scroll to position [554, 0]
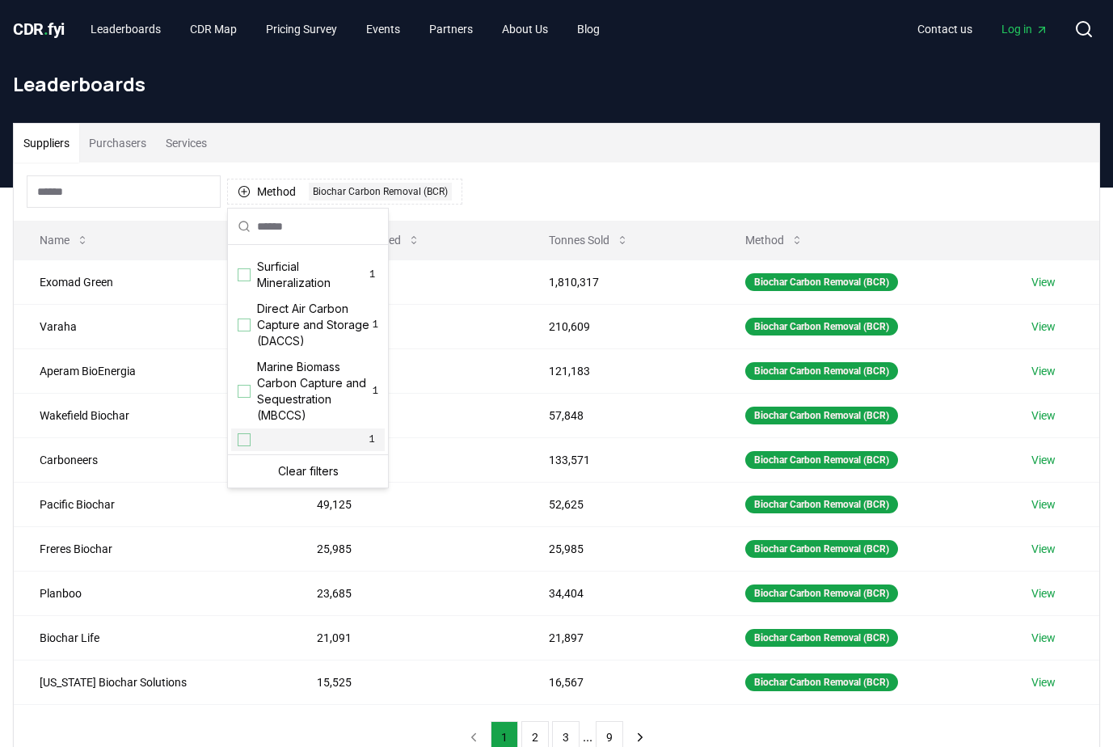
click at [547, 196] on div "Method 1 Biochar Carbon Removal (BCR)" at bounding box center [557, 191] width 1086 height 58
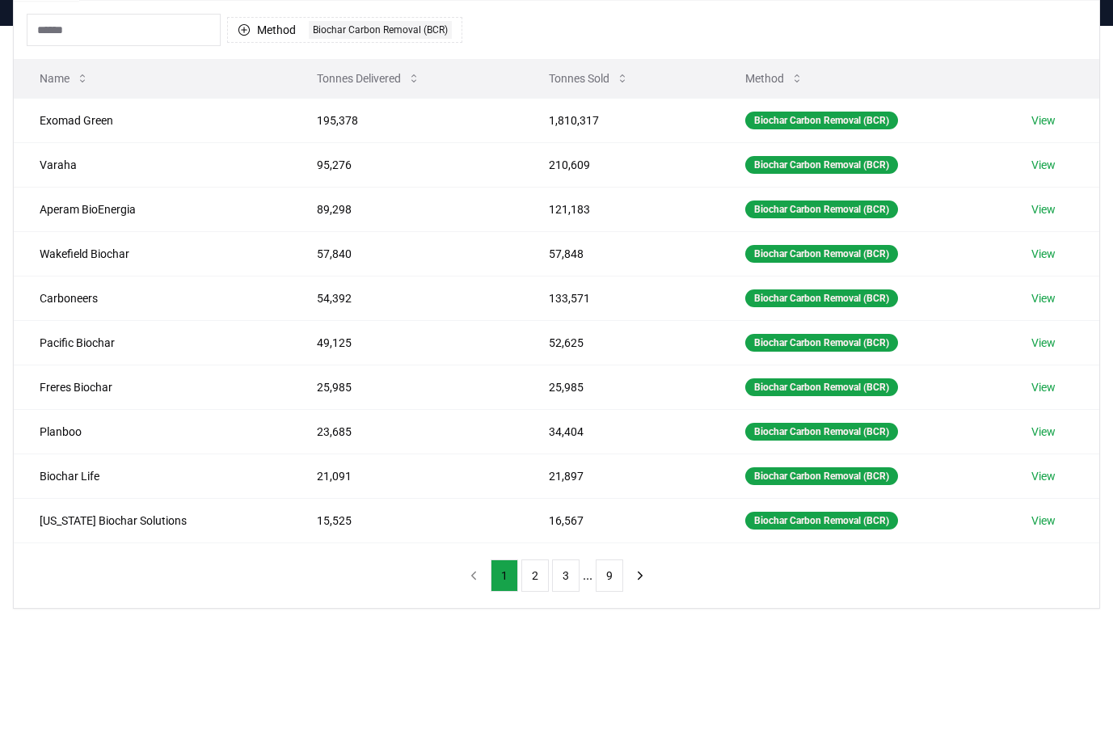
scroll to position [81, 0]
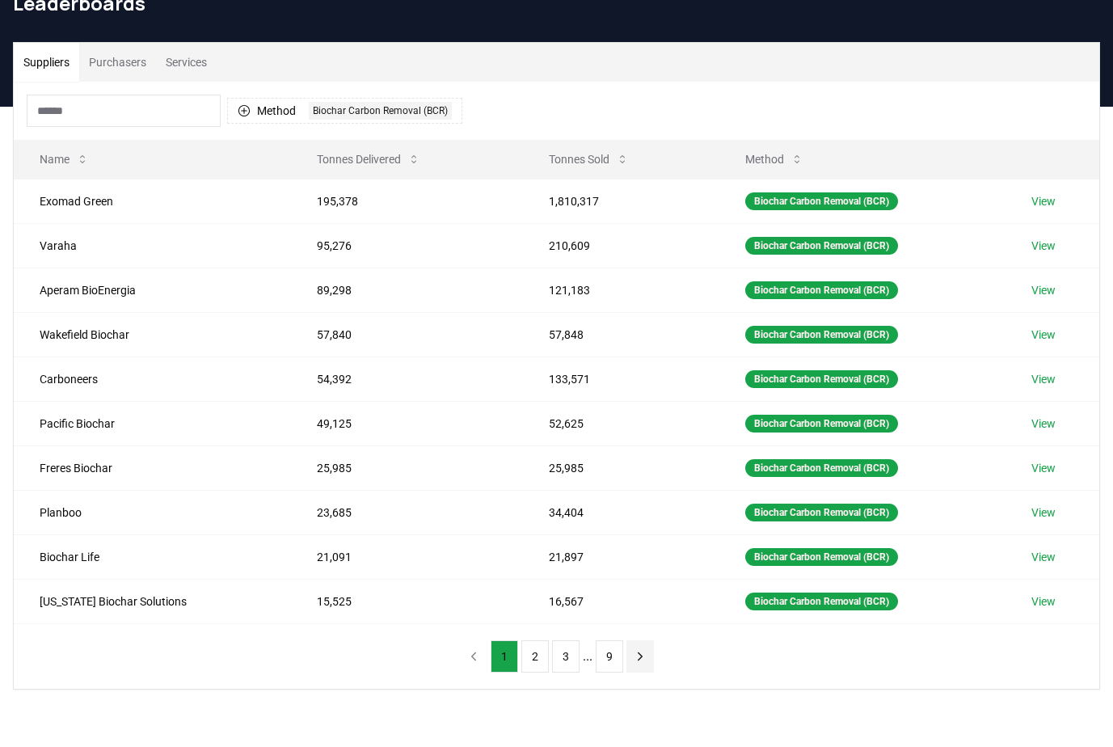
click at [633, 652] on icon "next page" at bounding box center [640, 656] width 15 height 15
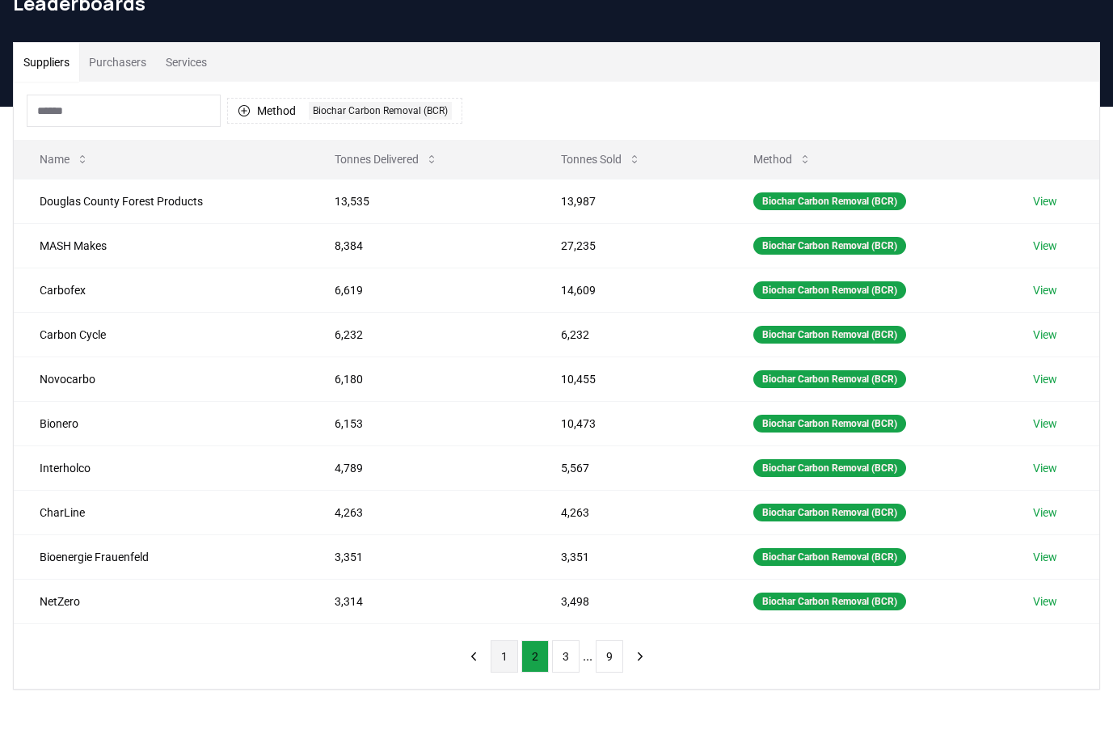
click at [499, 663] on button "1" at bounding box center [504, 656] width 27 height 32
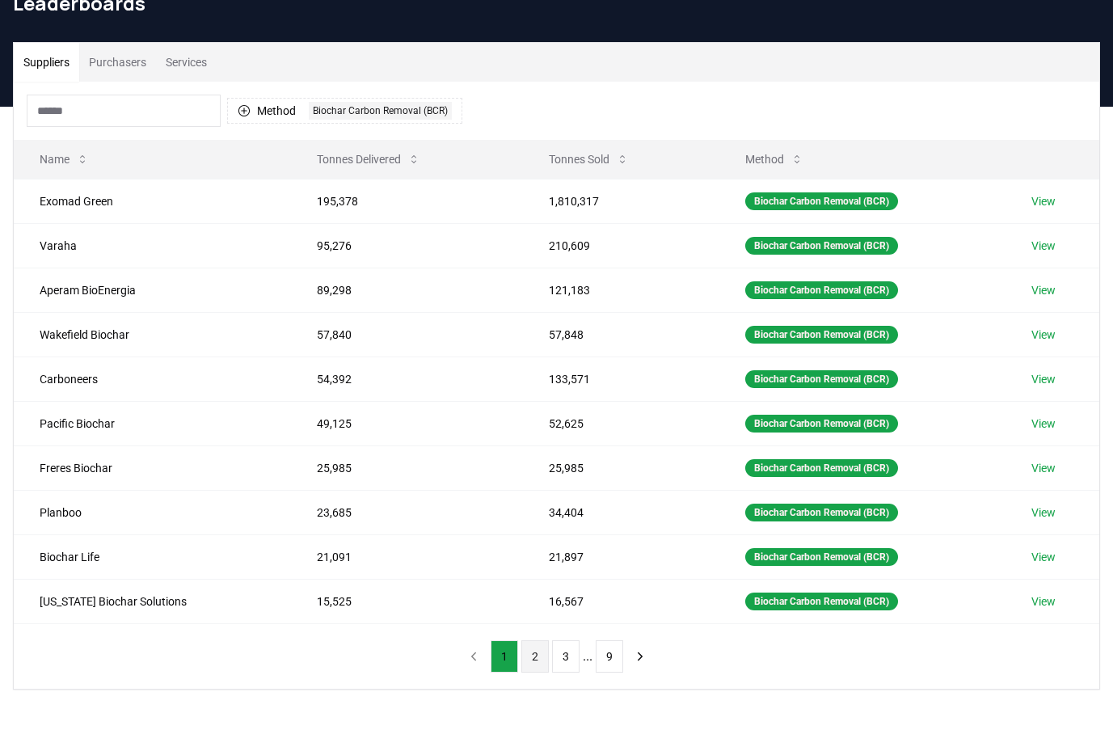
click at [528, 651] on button "2" at bounding box center [534, 656] width 27 height 32
